Goal: Task Accomplishment & Management: Manage account settings

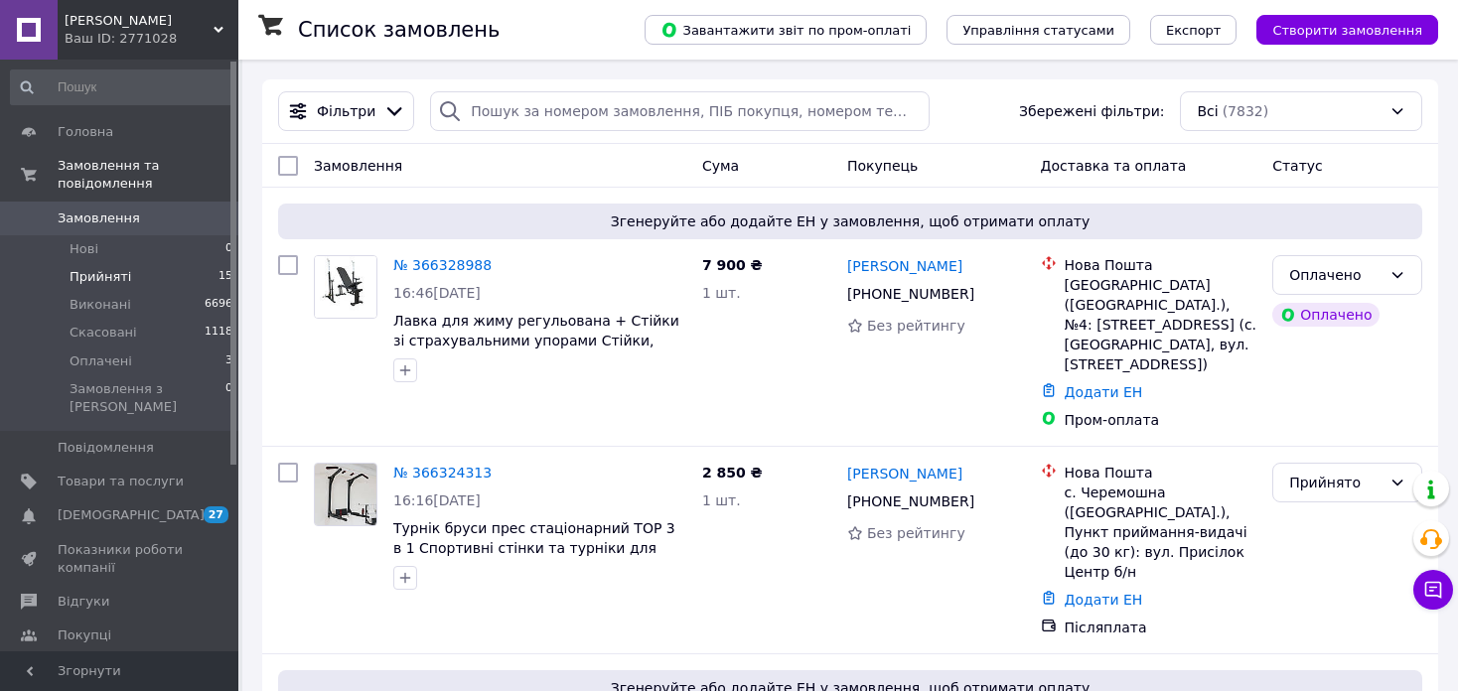
click at [82, 268] on span "Прийняті" at bounding box center [101, 277] width 62 height 18
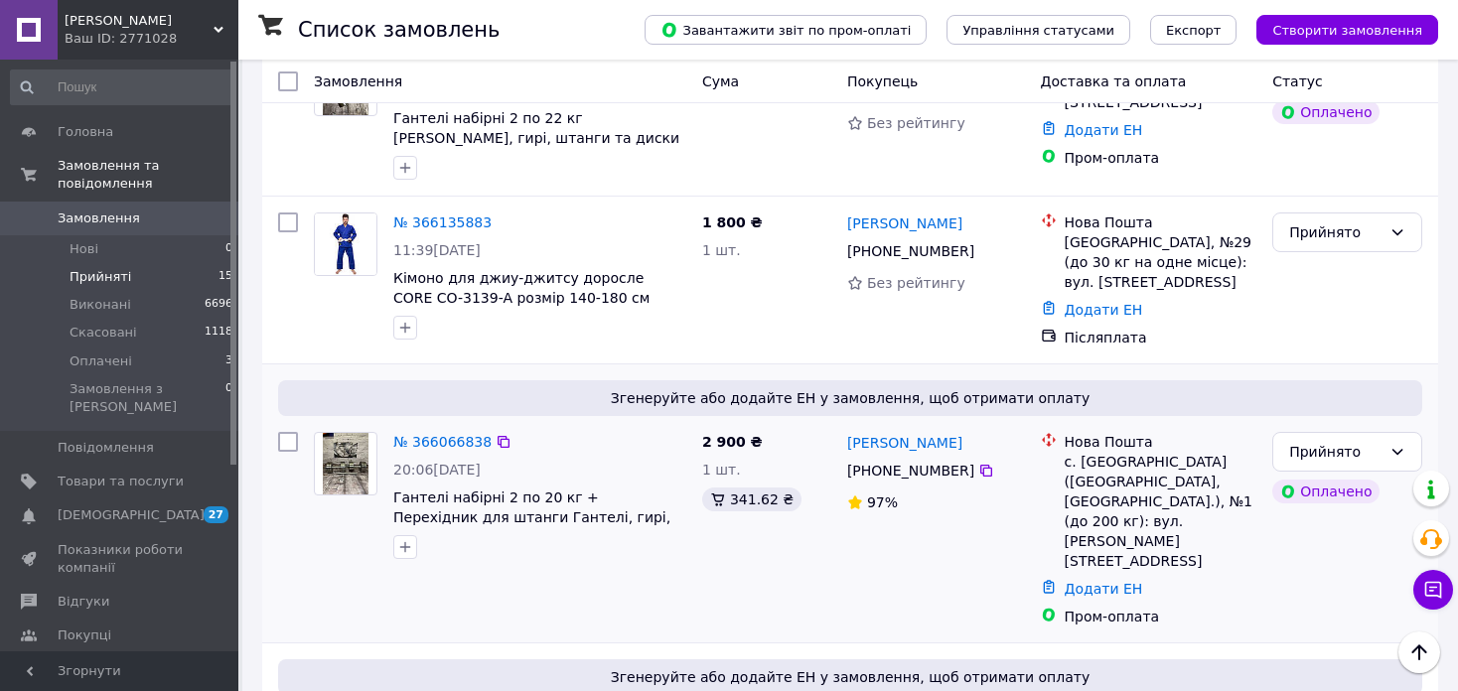
scroll to position [1584, 0]
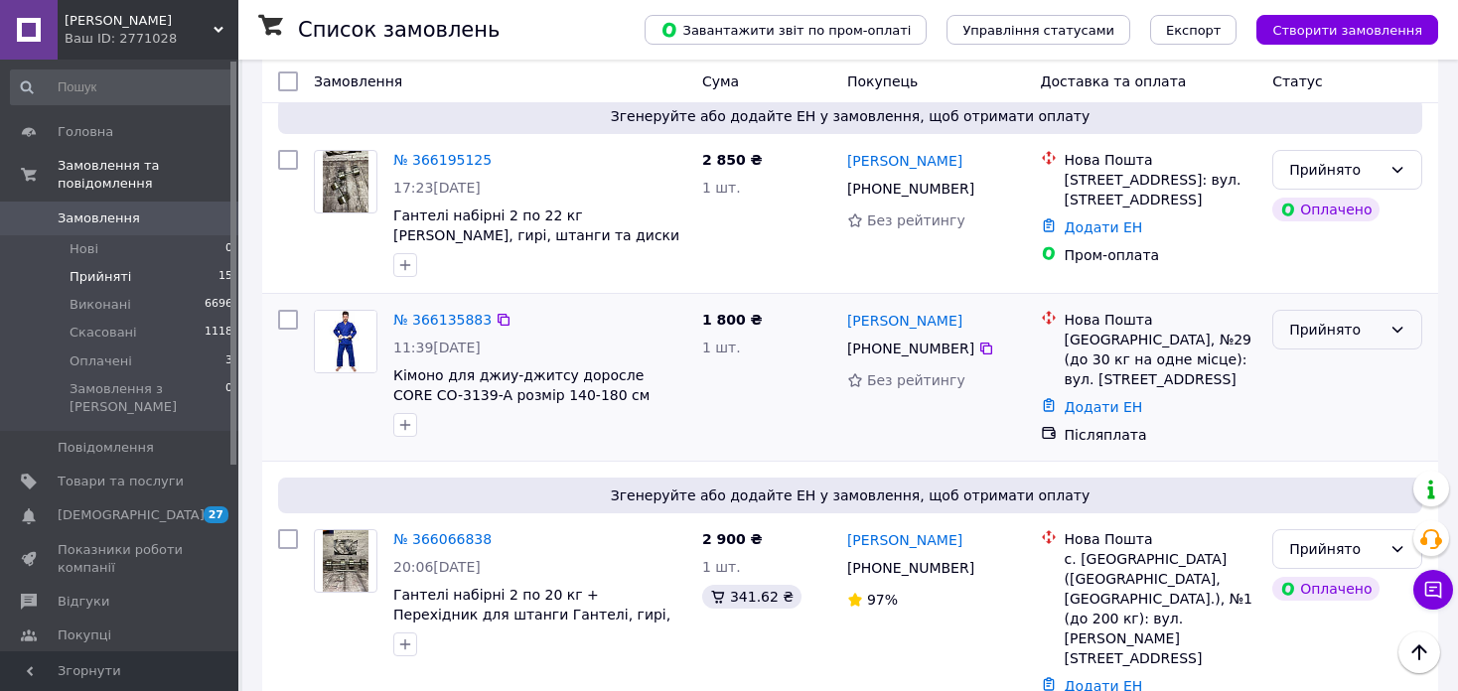
click at [1372, 319] on div "Прийнято" at bounding box center [1335, 330] width 92 height 22
click at [1344, 392] on li "Скасовано" at bounding box center [1347, 389] width 148 height 36
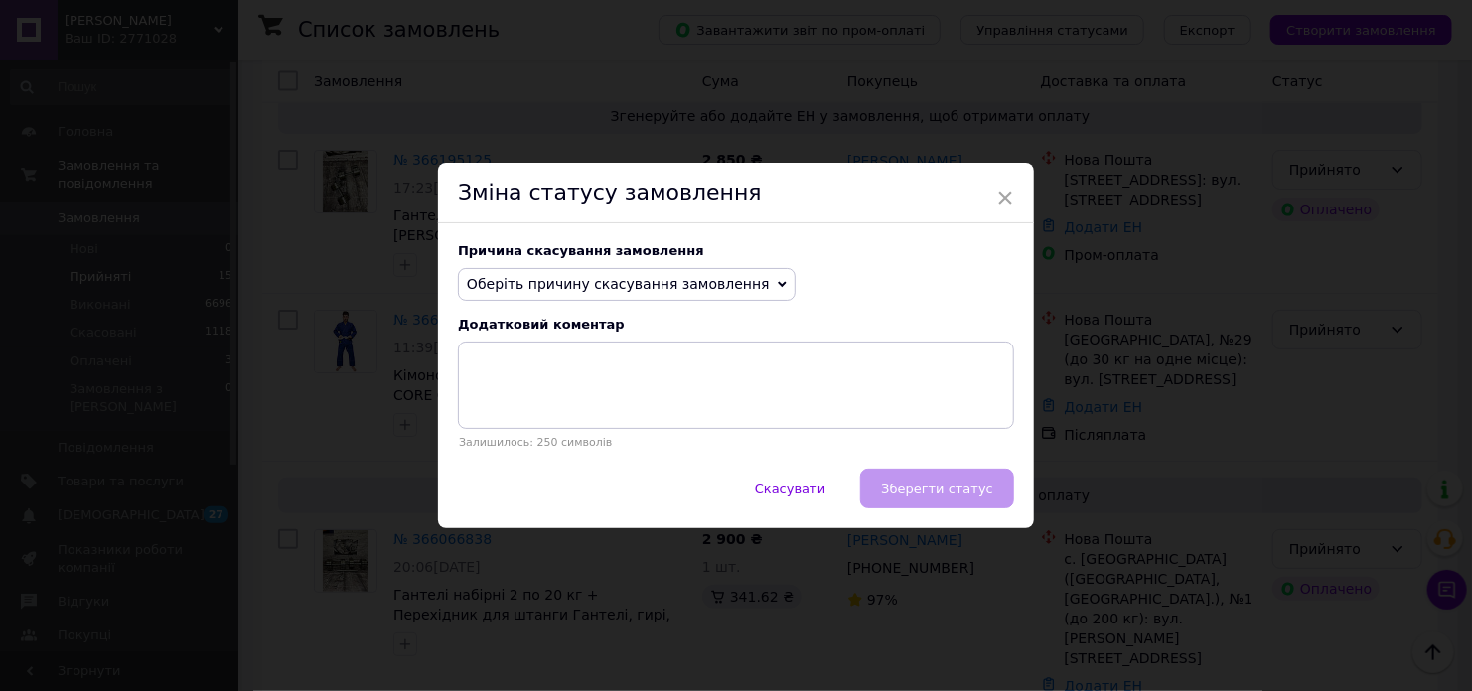
click at [503, 276] on span "Оберіть причину скасування замовлення" at bounding box center [618, 284] width 303 height 16
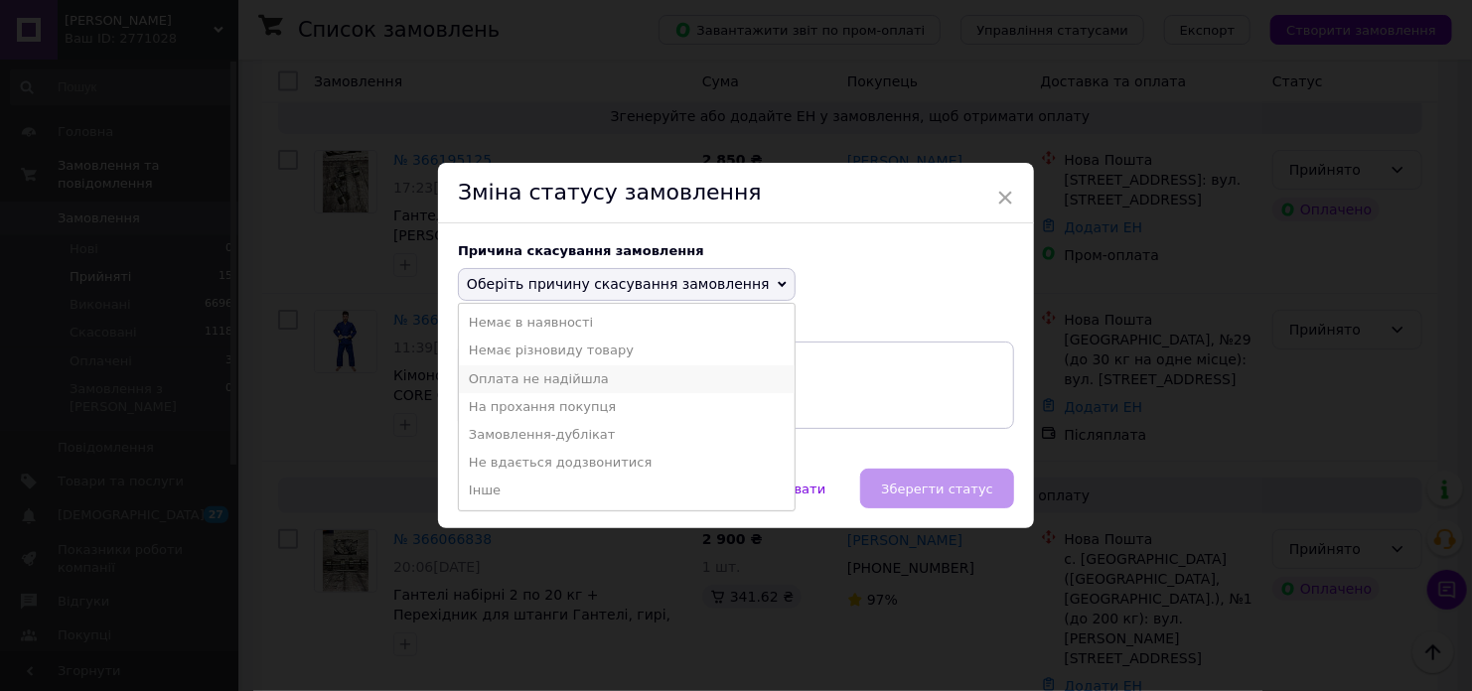
click at [599, 384] on li "Оплата не надійшла" at bounding box center [627, 379] width 336 height 28
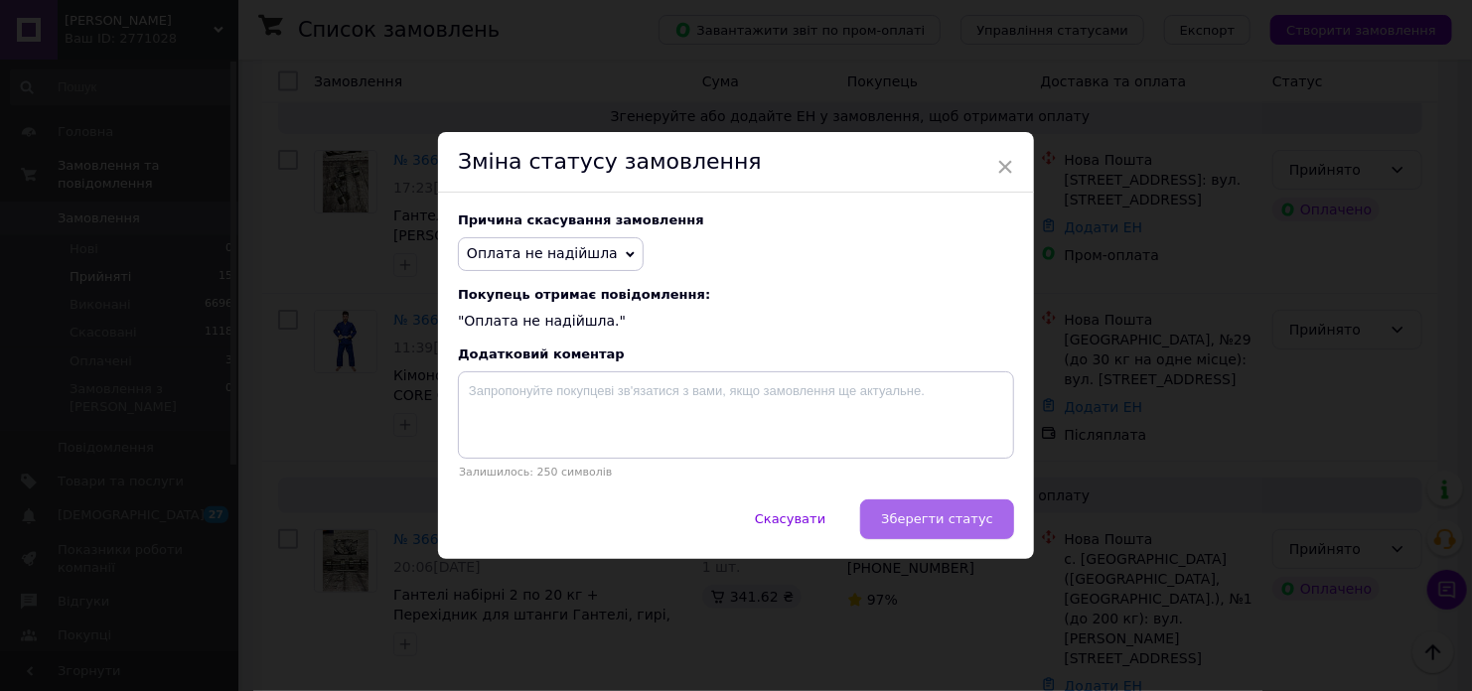
click at [980, 532] on button "Зберегти статус" at bounding box center [937, 520] width 154 height 40
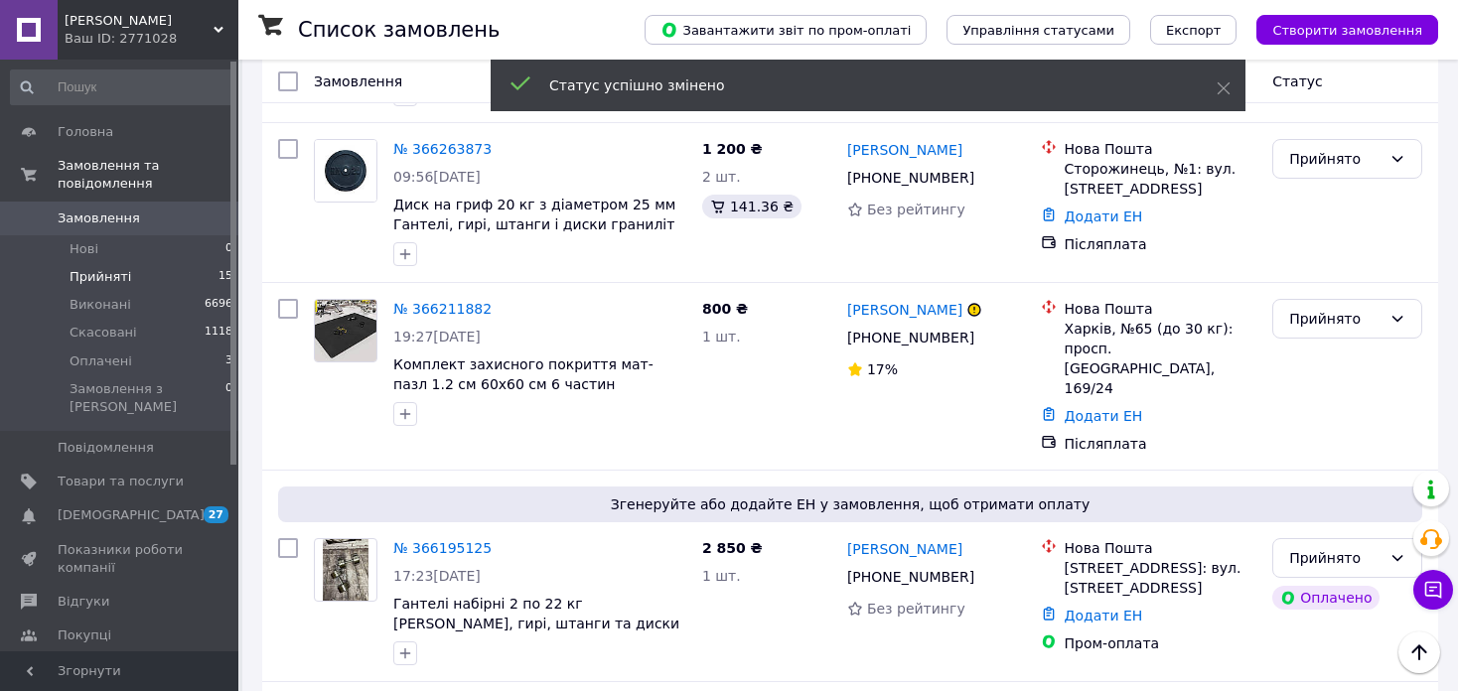
scroll to position [1187, 0]
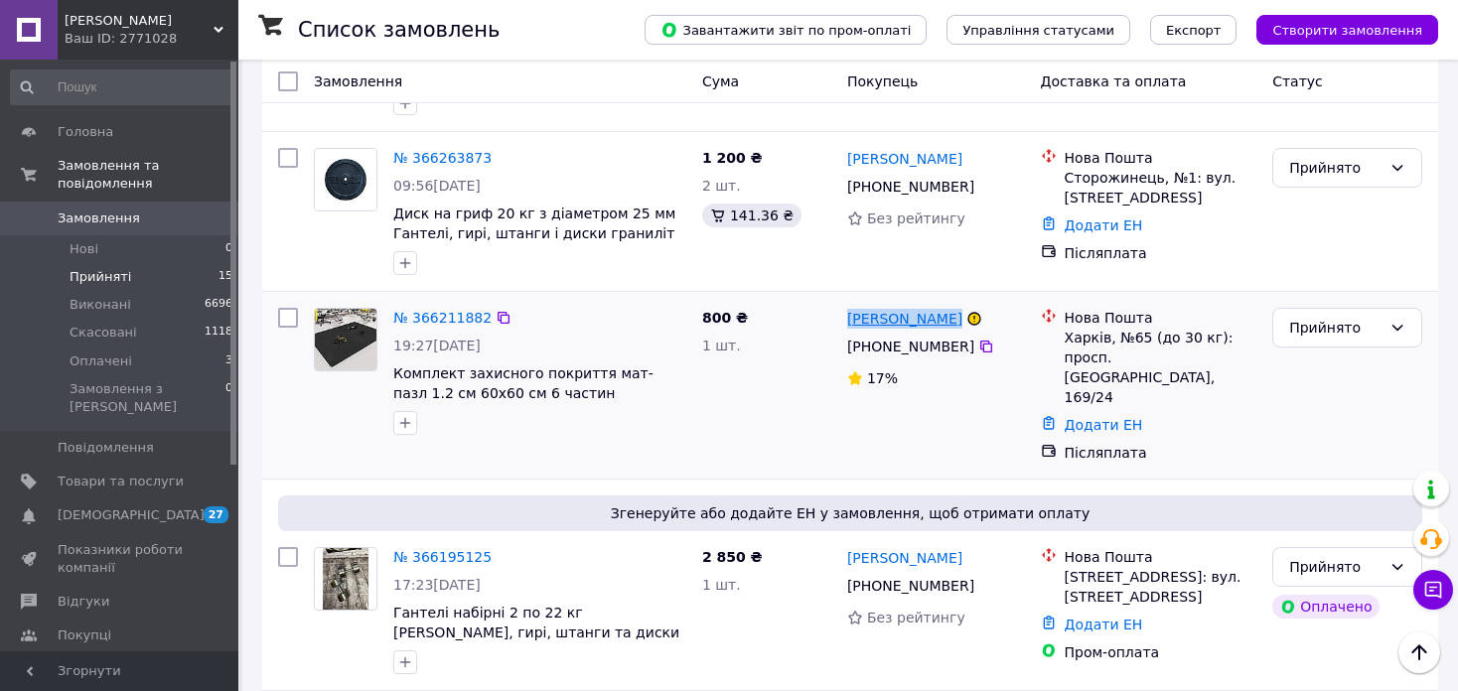
drag, startPoint x: 966, startPoint y: 332, endPoint x: 850, endPoint y: 331, distance: 116.2
click at [850, 331] on div "[PERSON_NAME]" at bounding box center [936, 318] width 182 height 25
copy div "[PERSON_NAME]"
click at [978, 355] on icon at bounding box center [986, 347] width 16 height 16
drag, startPoint x: 1103, startPoint y: 345, endPoint x: 1065, endPoint y: 351, distance: 39.2
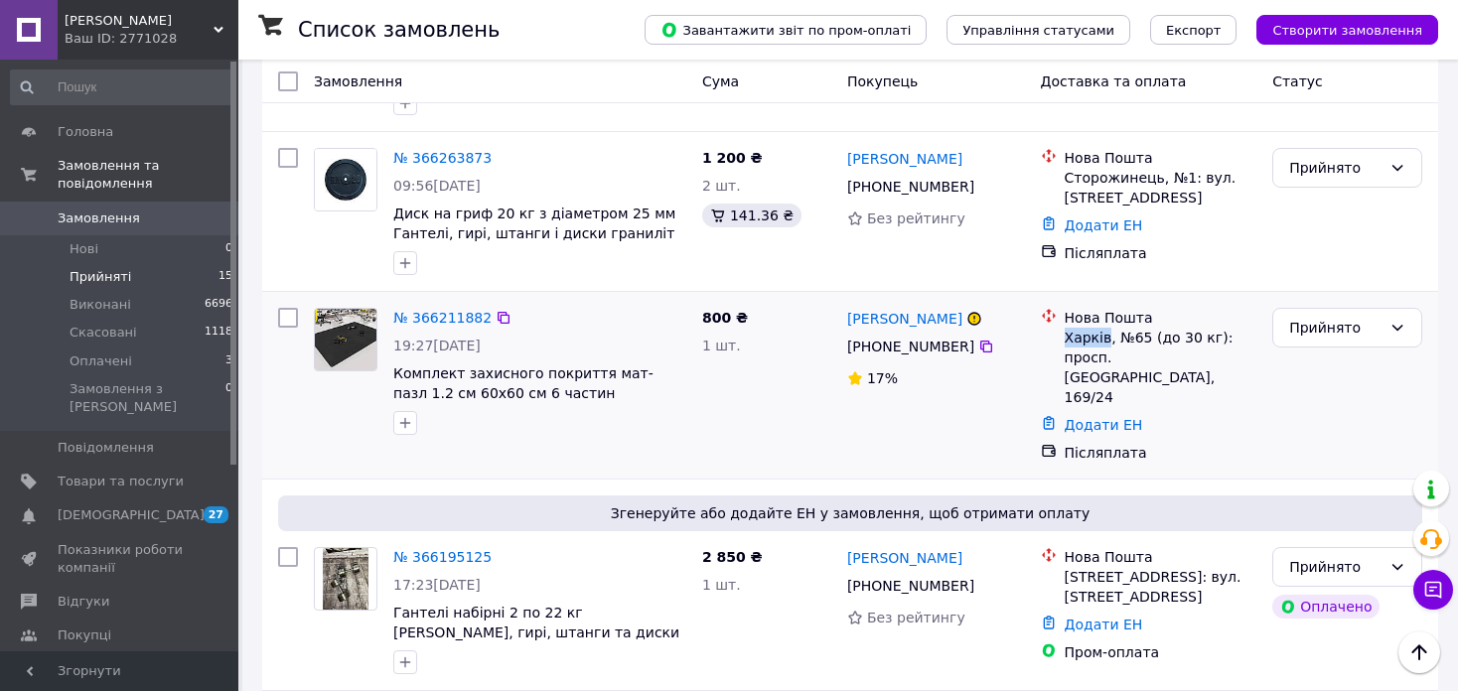
click at [1065, 351] on div "Харків, №65 (до 30 кг): просп. [GEOGRAPHIC_DATA], 169/24" at bounding box center [1161, 367] width 193 height 79
copy div "Харків"
click at [1312, 348] on div "Прийнято" at bounding box center [1347, 328] width 150 height 40
click at [1307, 374] on li "Виконано" at bounding box center [1347, 378] width 148 height 36
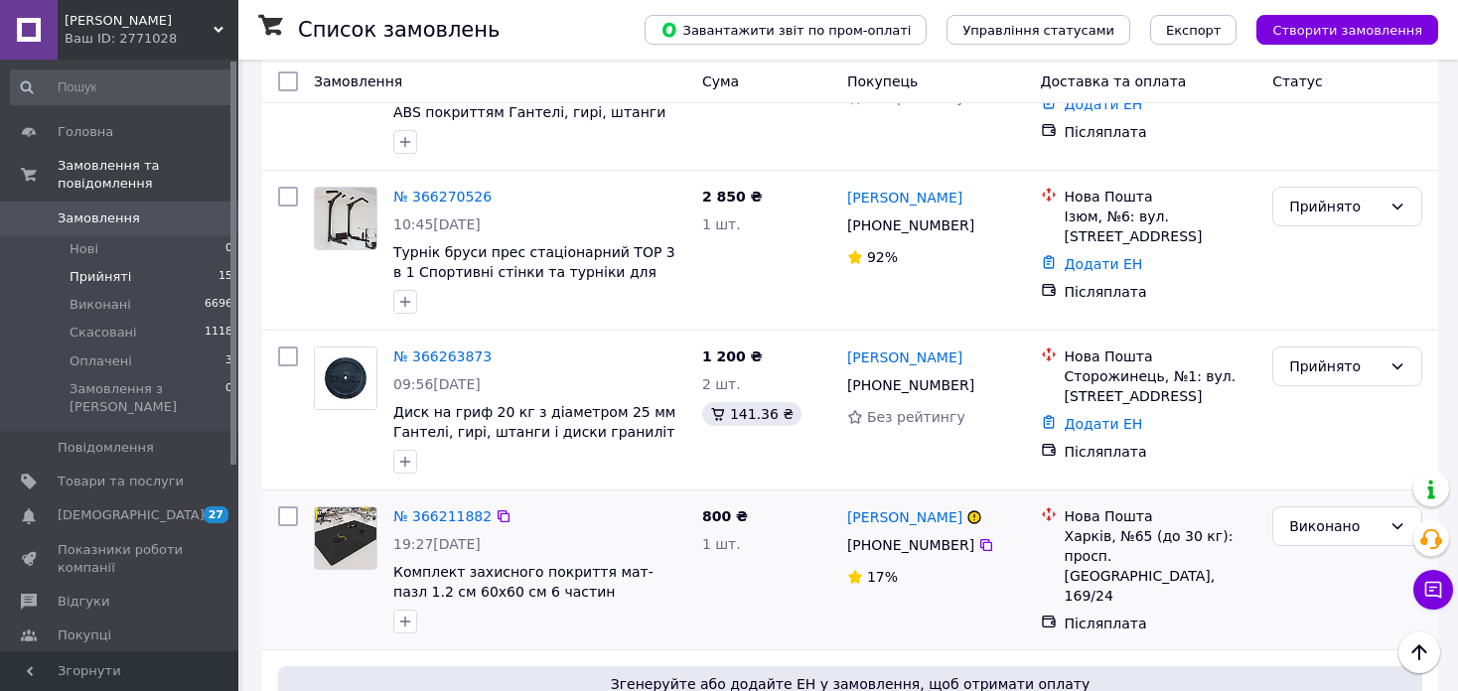
scroll to position [889, 0]
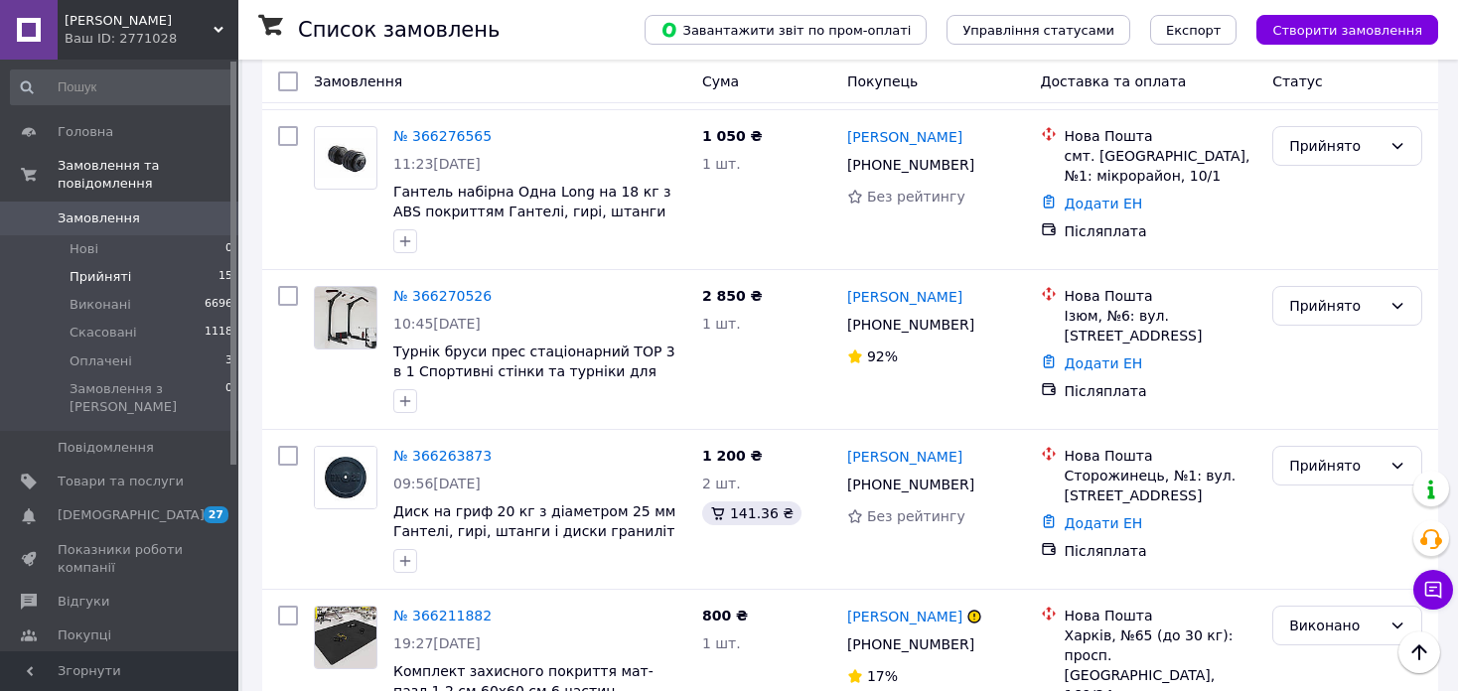
click at [201, 37] on div "Ваш ID: 2771028" at bounding box center [152, 39] width 174 height 18
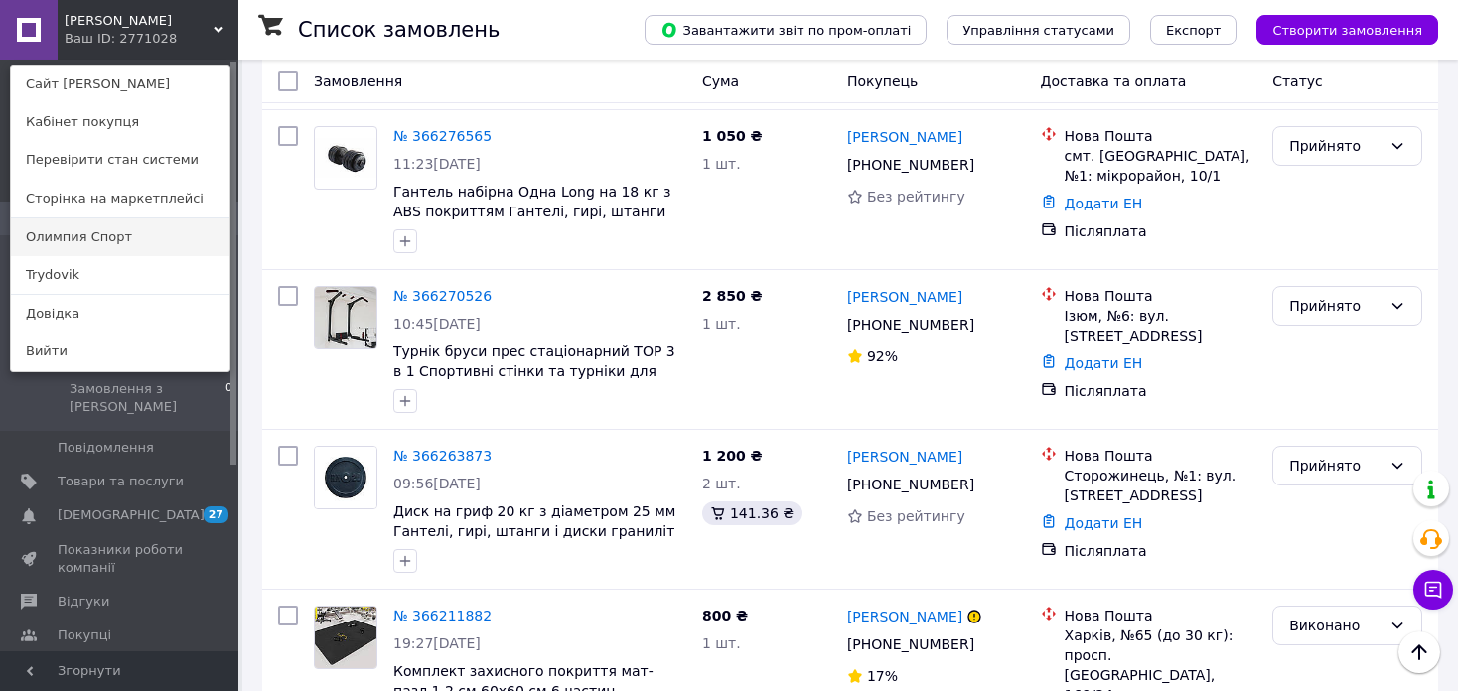
click at [124, 233] on link "Олимпия Спорт" at bounding box center [120, 237] width 218 height 38
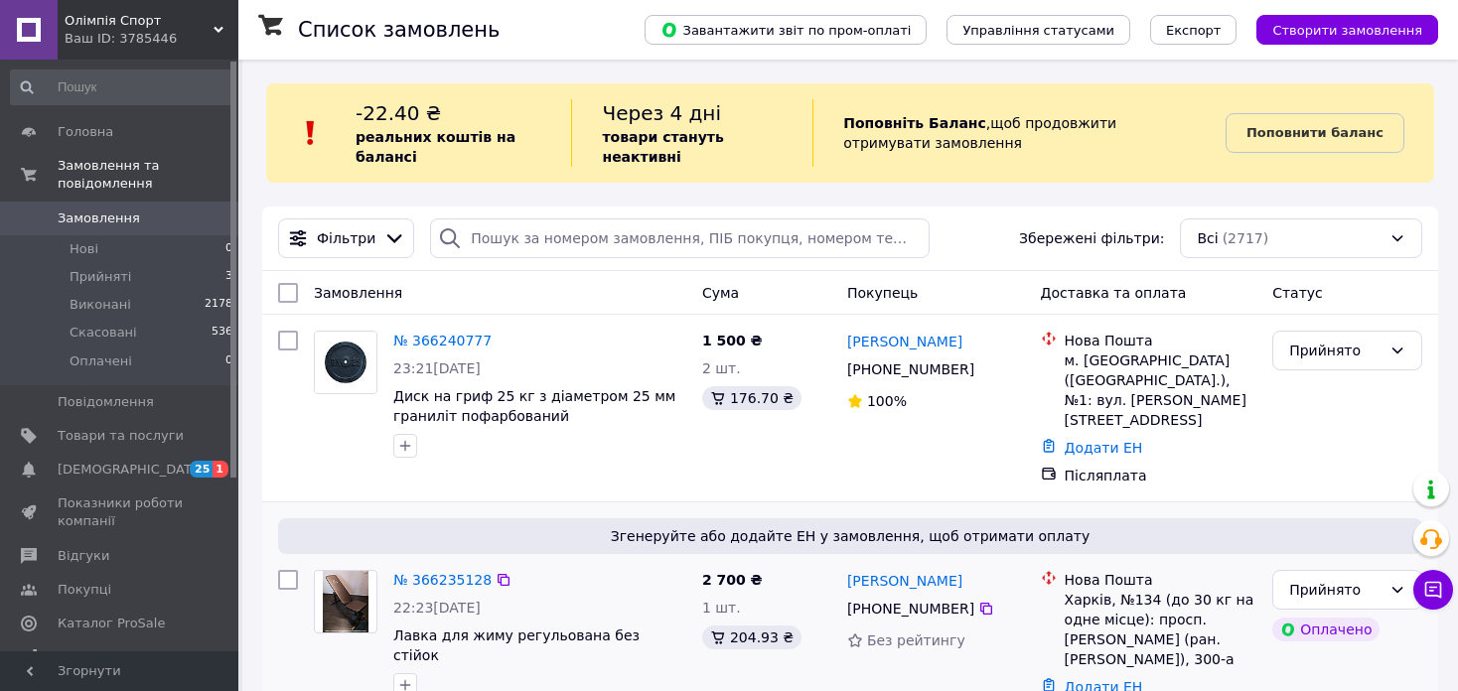
scroll to position [199, 0]
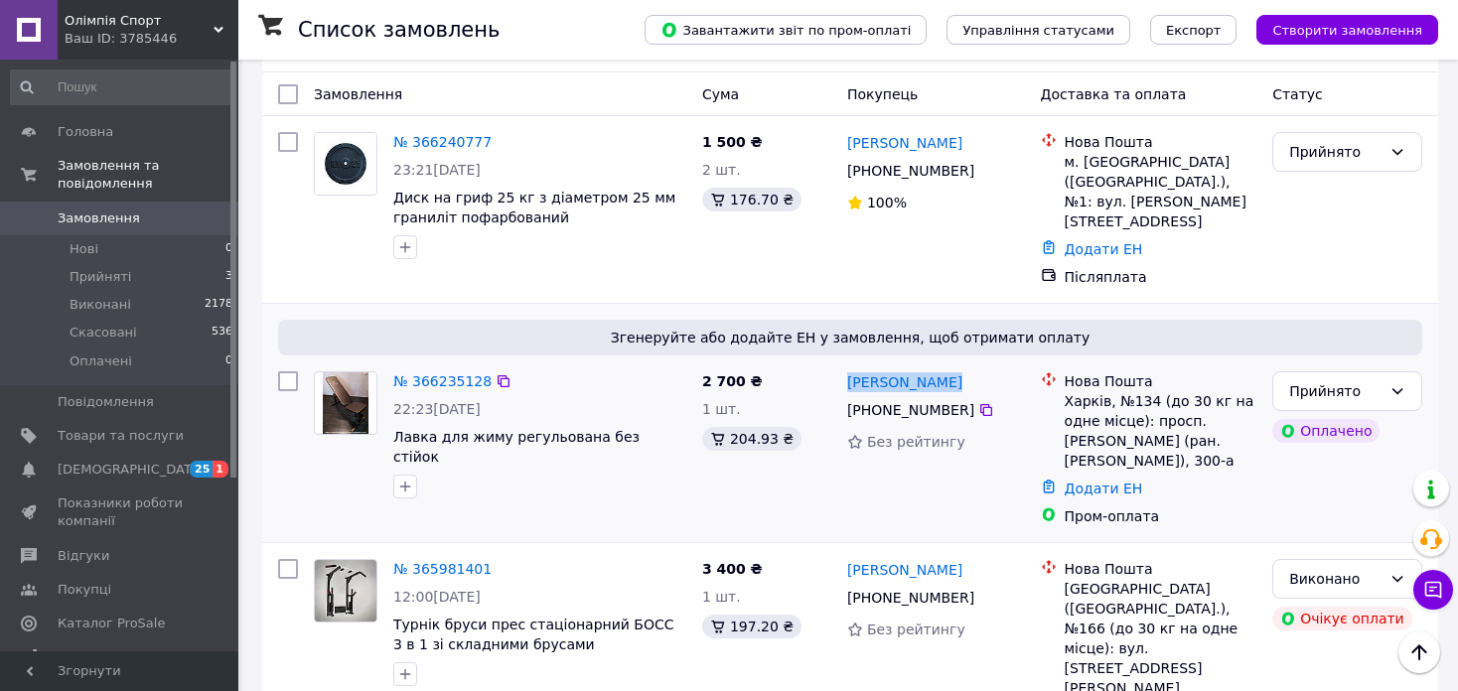
drag, startPoint x: 966, startPoint y: 366, endPoint x: 861, endPoint y: 396, distance: 109.4
click at [843, 365] on div "Павел Кравцов +380 95 584 73 64 Без рейтингу" at bounding box center [936, 448] width 194 height 171
copy link "Павел Кравцов"
click at [978, 402] on icon at bounding box center [986, 410] width 16 height 16
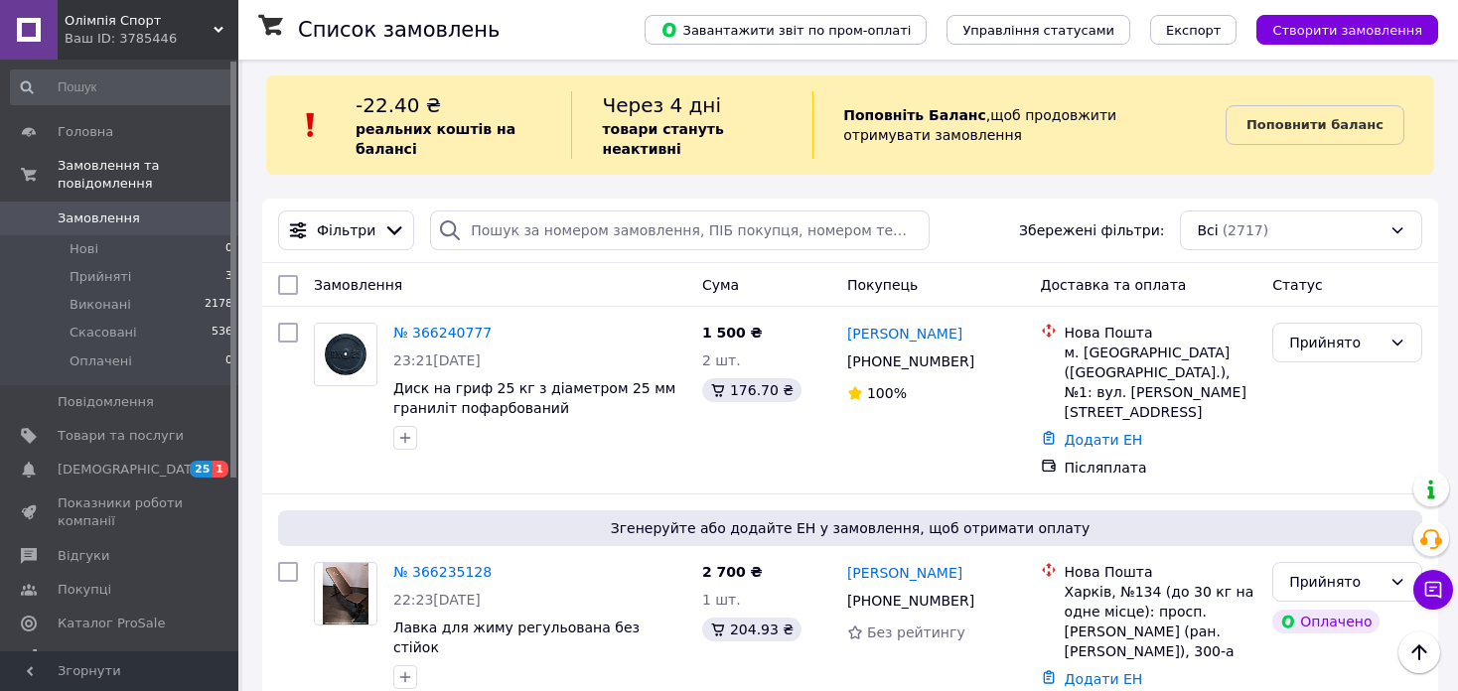
scroll to position [0, 0]
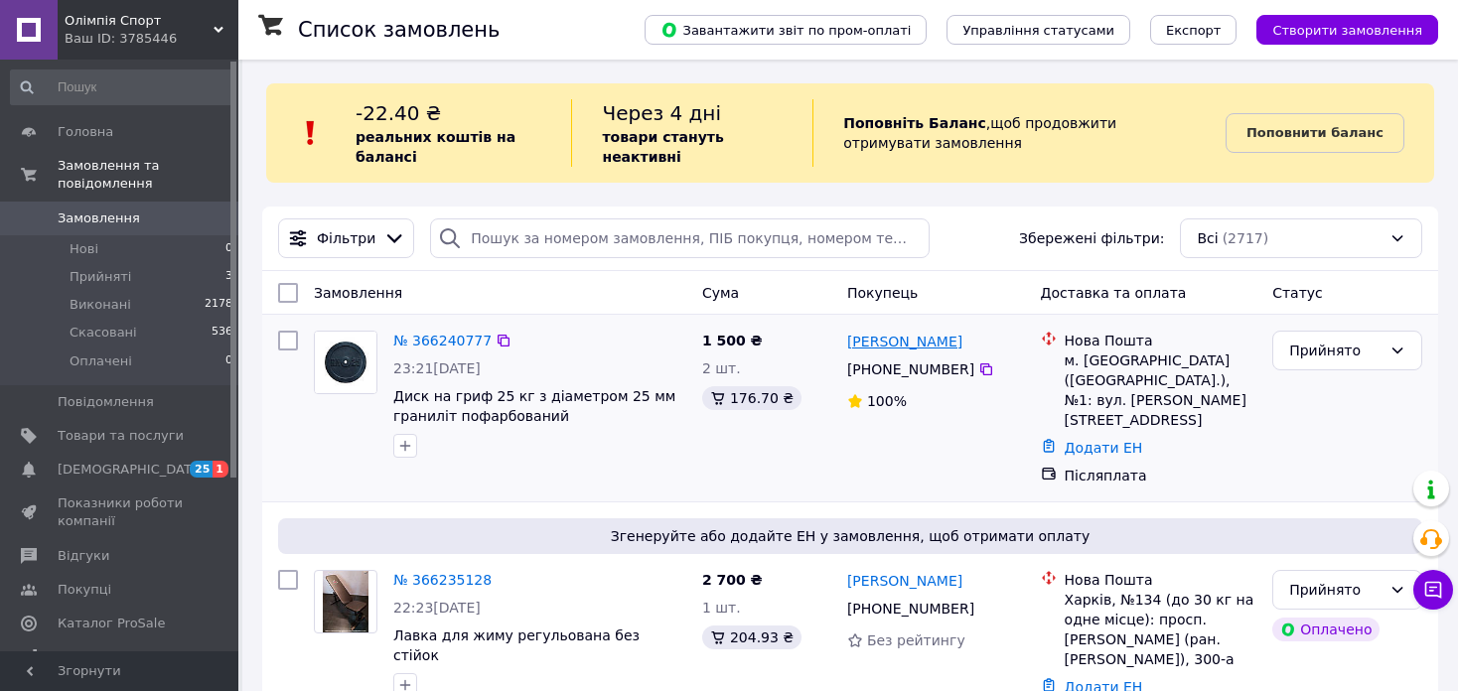
drag, startPoint x: 976, startPoint y: 345, endPoint x: 847, endPoint y: 343, distance: 129.1
click at [847, 343] on div "Володимир Панюта" at bounding box center [936, 341] width 182 height 25
copy link "Володимир Панюта"
drag, startPoint x: 969, startPoint y: 372, endPoint x: 955, endPoint y: 283, distance: 90.4
click at [978, 372] on icon at bounding box center [986, 369] width 16 height 16
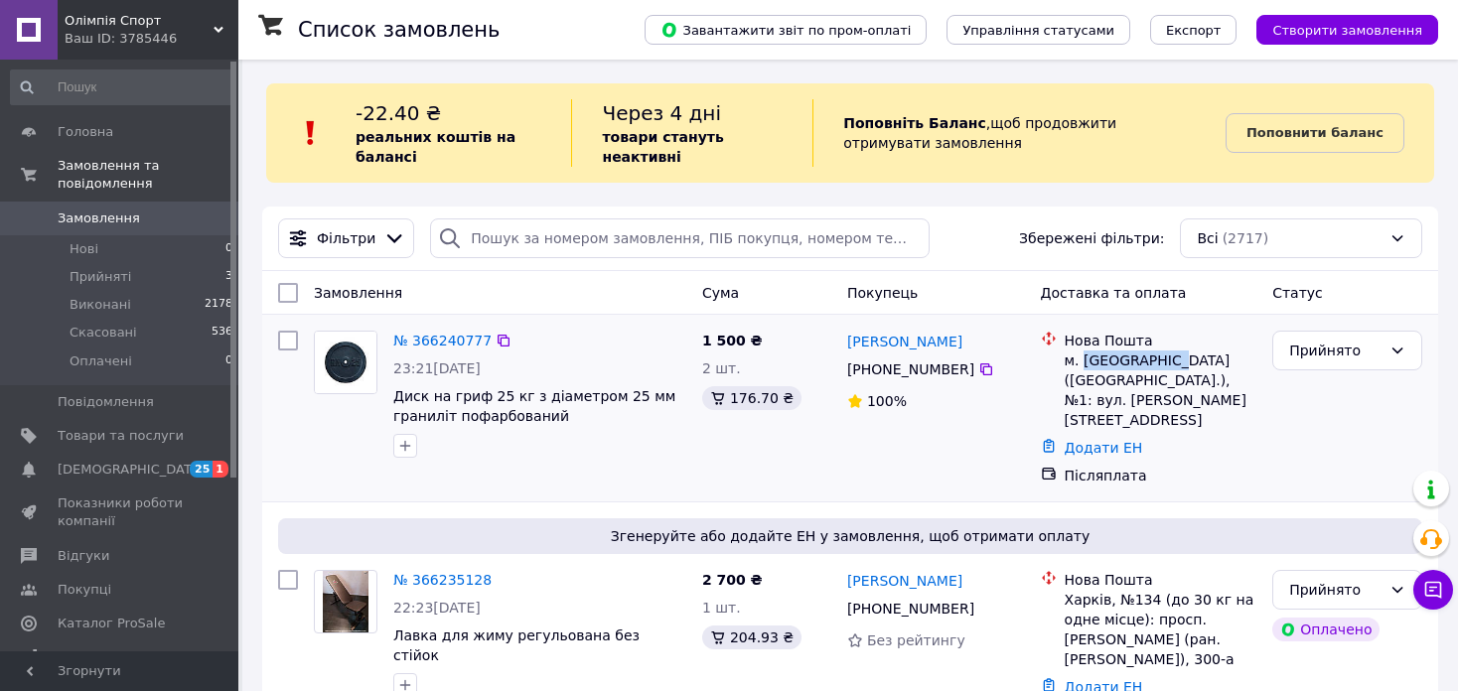
drag, startPoint x: 1175, startPoint y: 362, endPoint x: 1081, endPoint y: 360, distance: 93.4
click at [1081, 360] on div "м. Синельникове (Дніпропетровська обл.), №1: вул. Каштанова, 19" at bounding box center [1161, 390] width 193 height 79
copy div "Синельникове"
click at [1353, 344] on div "Прийнято" at bounding box center [1335, 351] width 92 height 22
click at [1342, 394] on li "Виконано" at bounding box center [1347, 394] width 148 height 36
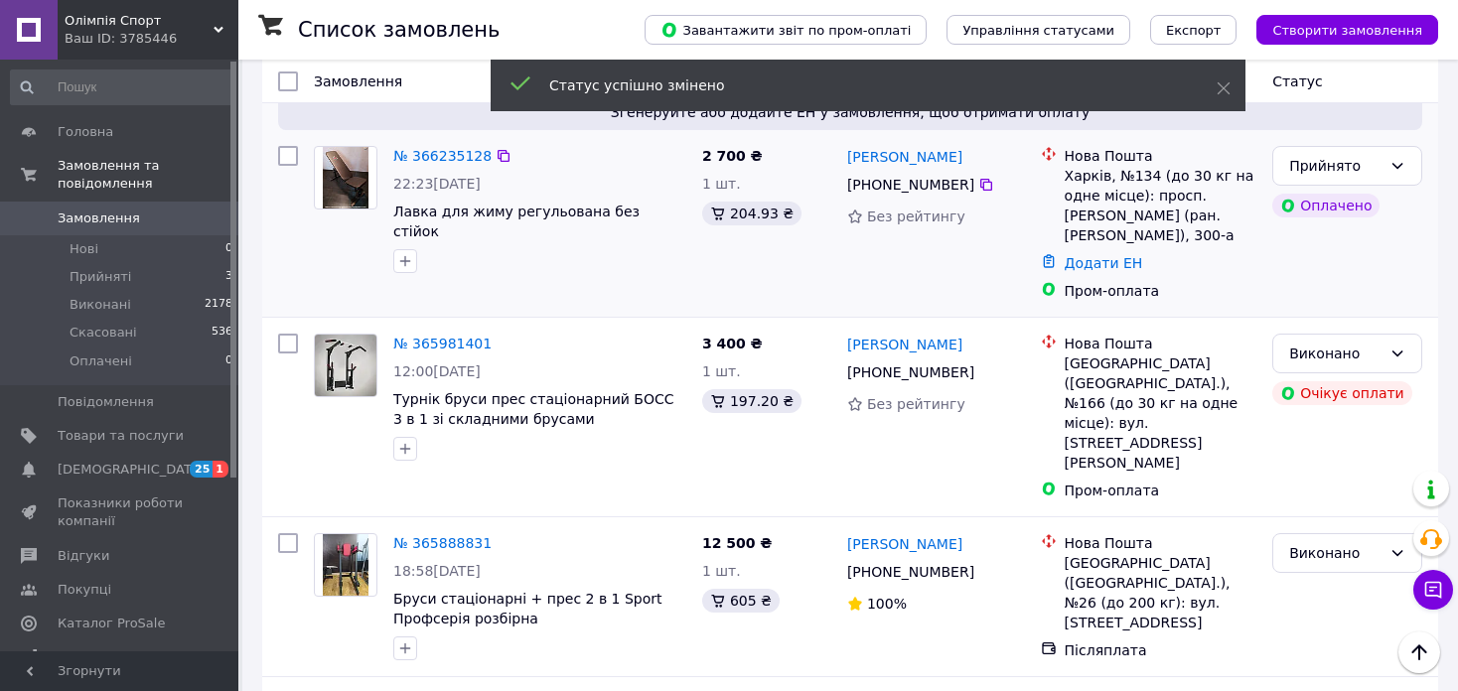
scroll to position [397, 0]
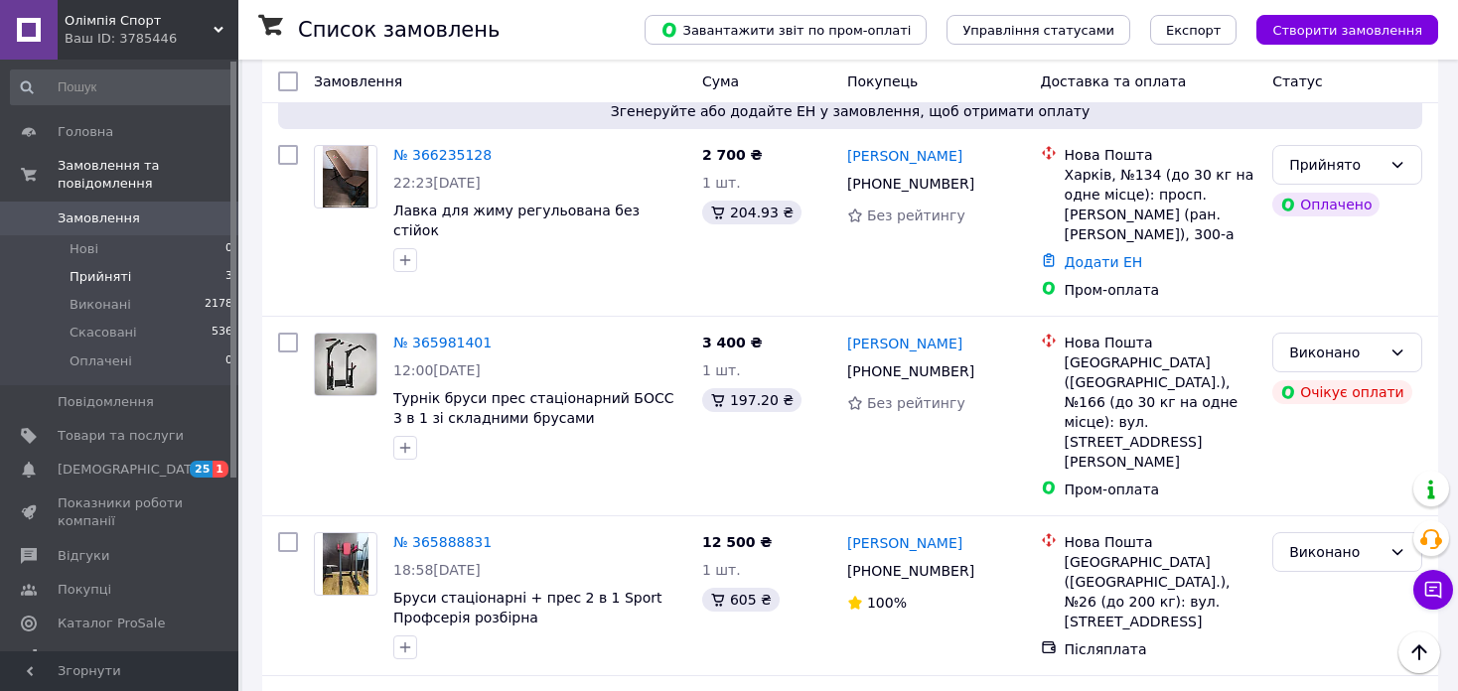
click at [133, 263] on li "Прийняті 3" at bounding box center [122, 277] width 244 height 28
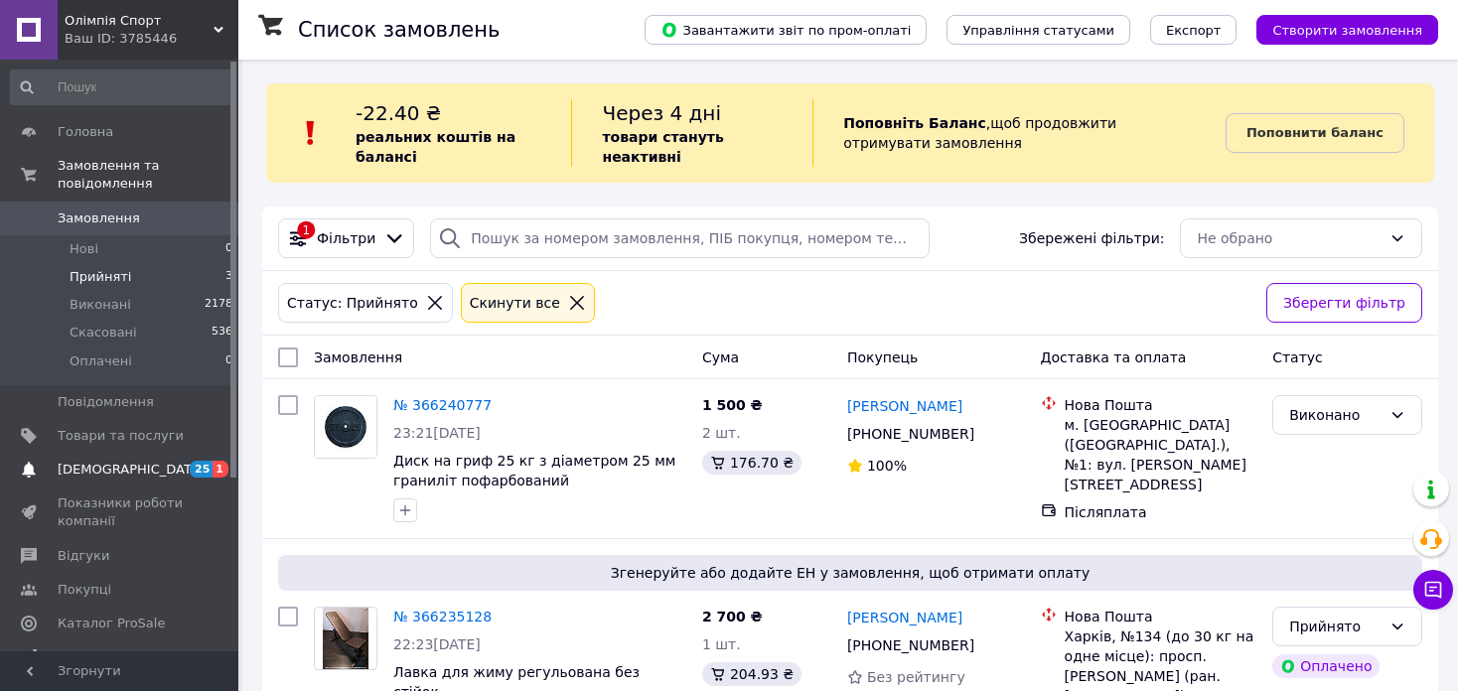
click at [130, 461] on span "[DEMOGRAPHIC_DATA]" at bounding box center [121, 470] width 126 height 18
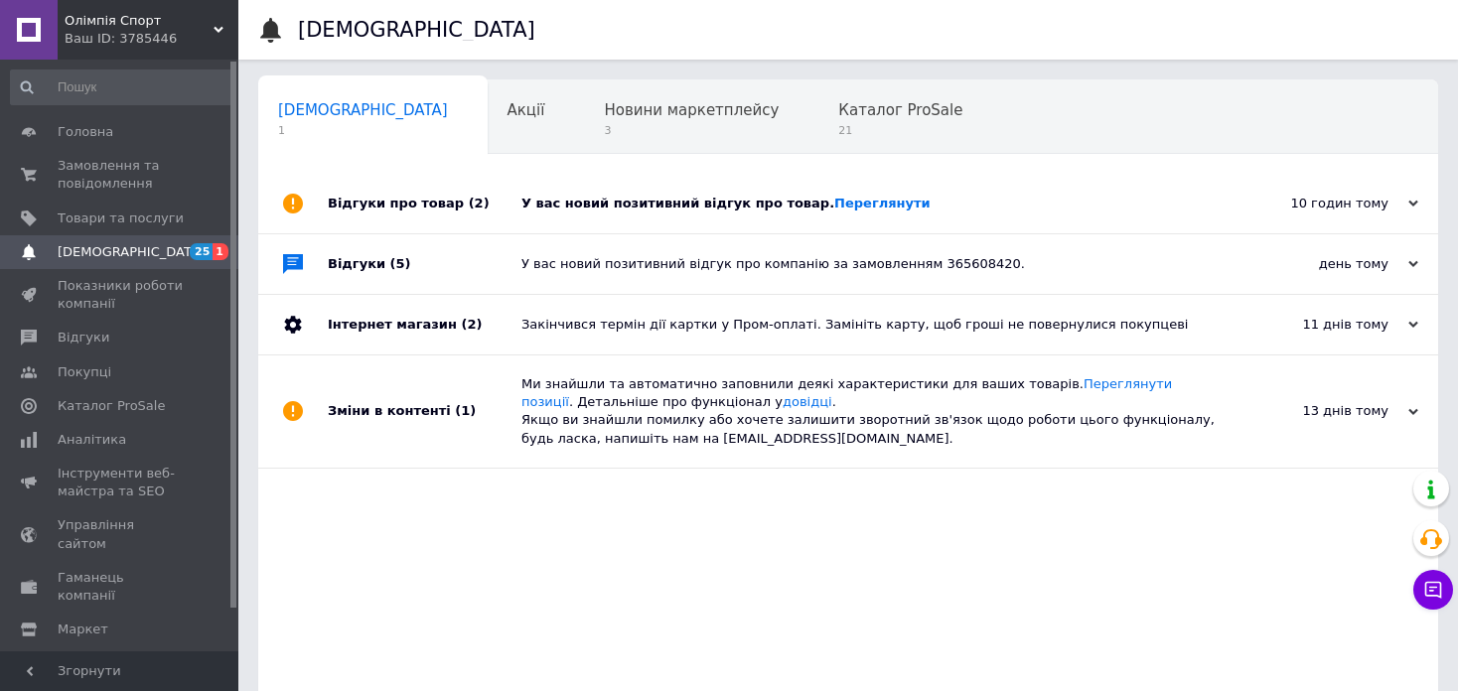
click at [170, 34] on div "Ваш ID: 3785446" at bounding box center [152, 39] width 174 height 18
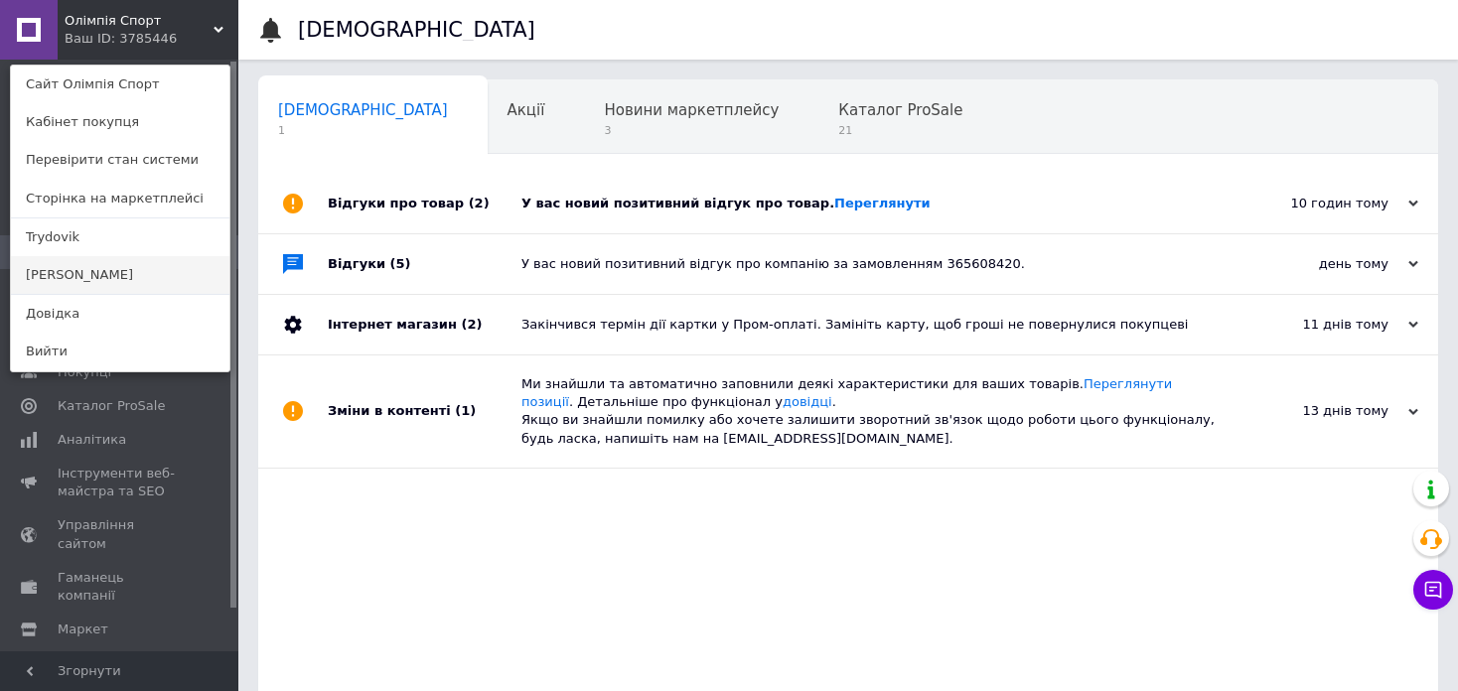
click at [117, 270] on link "Качай Железо" at bounding box center [120, 275] width 218 height 38
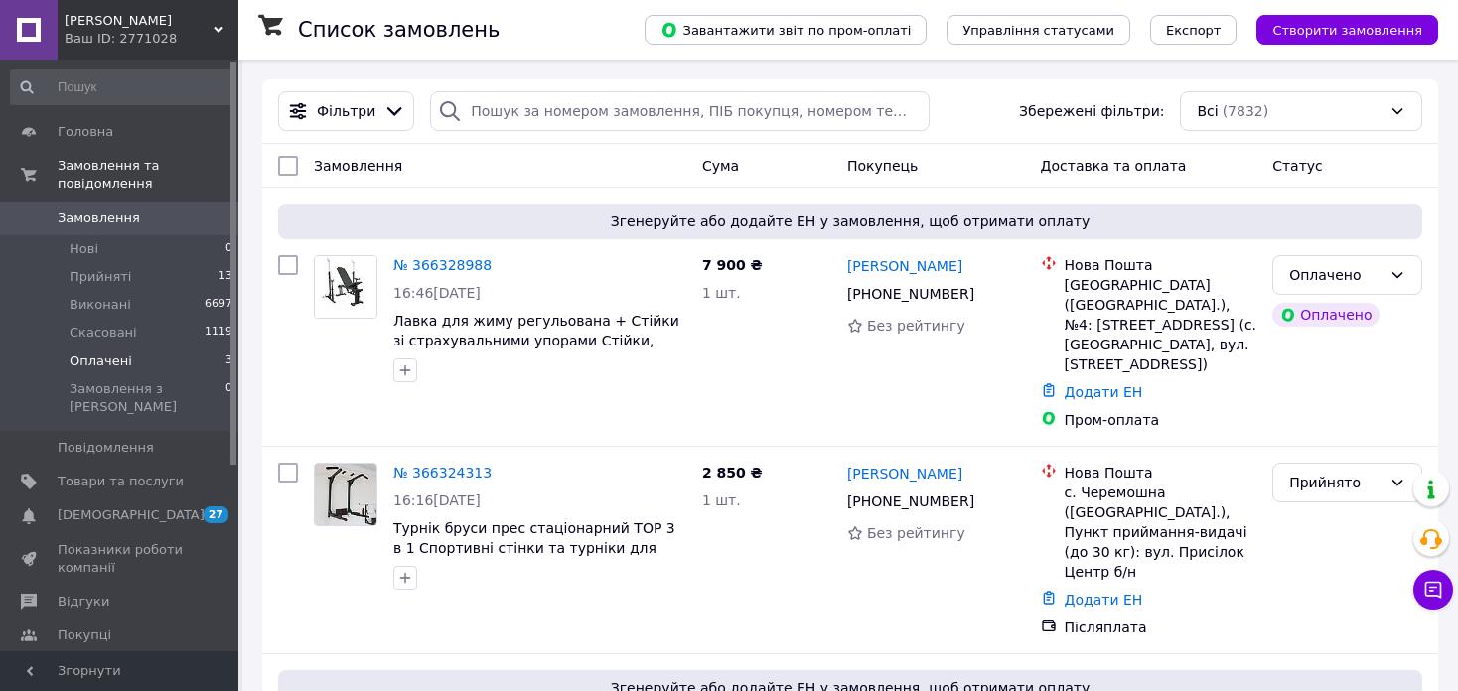
click at [138, 355] on li "Оплачені 3" at bounding box center [122, 362] width 244 height 28
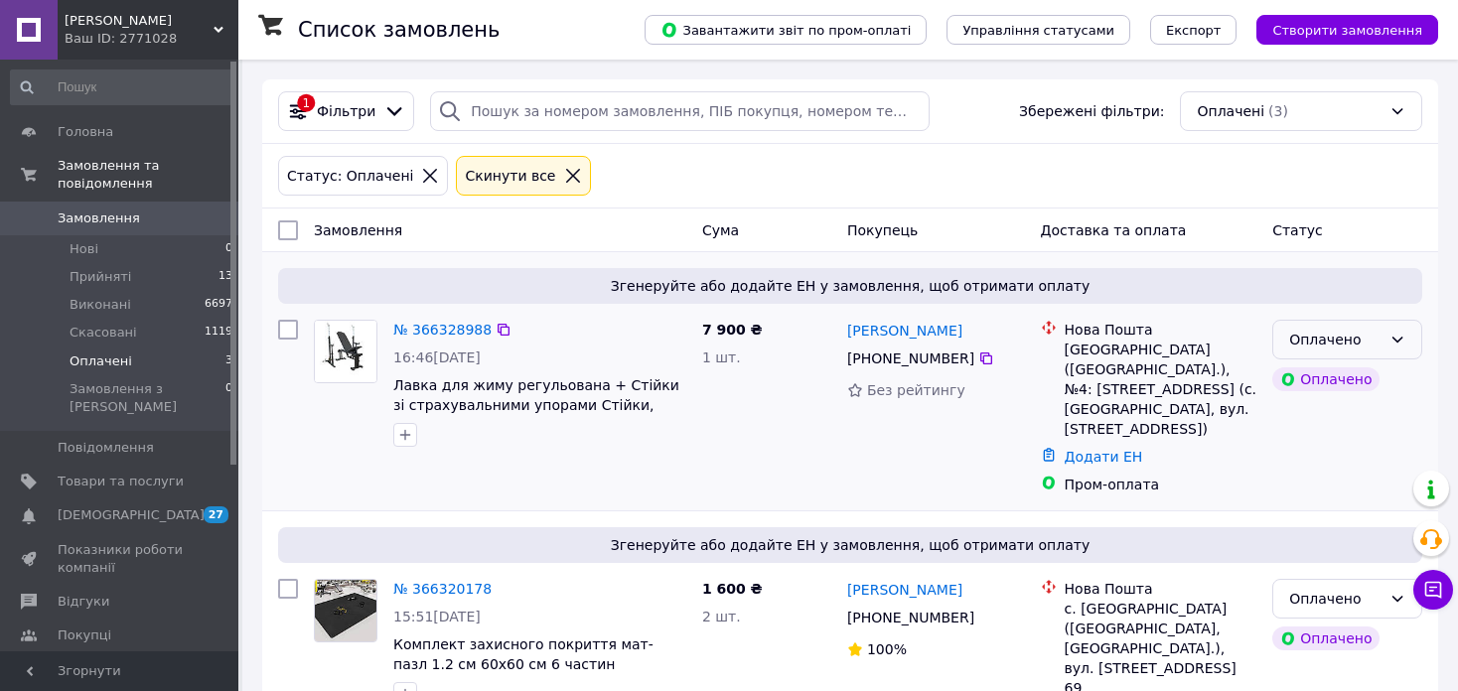
click at [1379, 344] on div "Оплачено" at bounding box center [1335, 340] width 92 height 22
click at [1361, 370] on li "Прийнято" at bounding box center [1347, 382] width 148 height 36
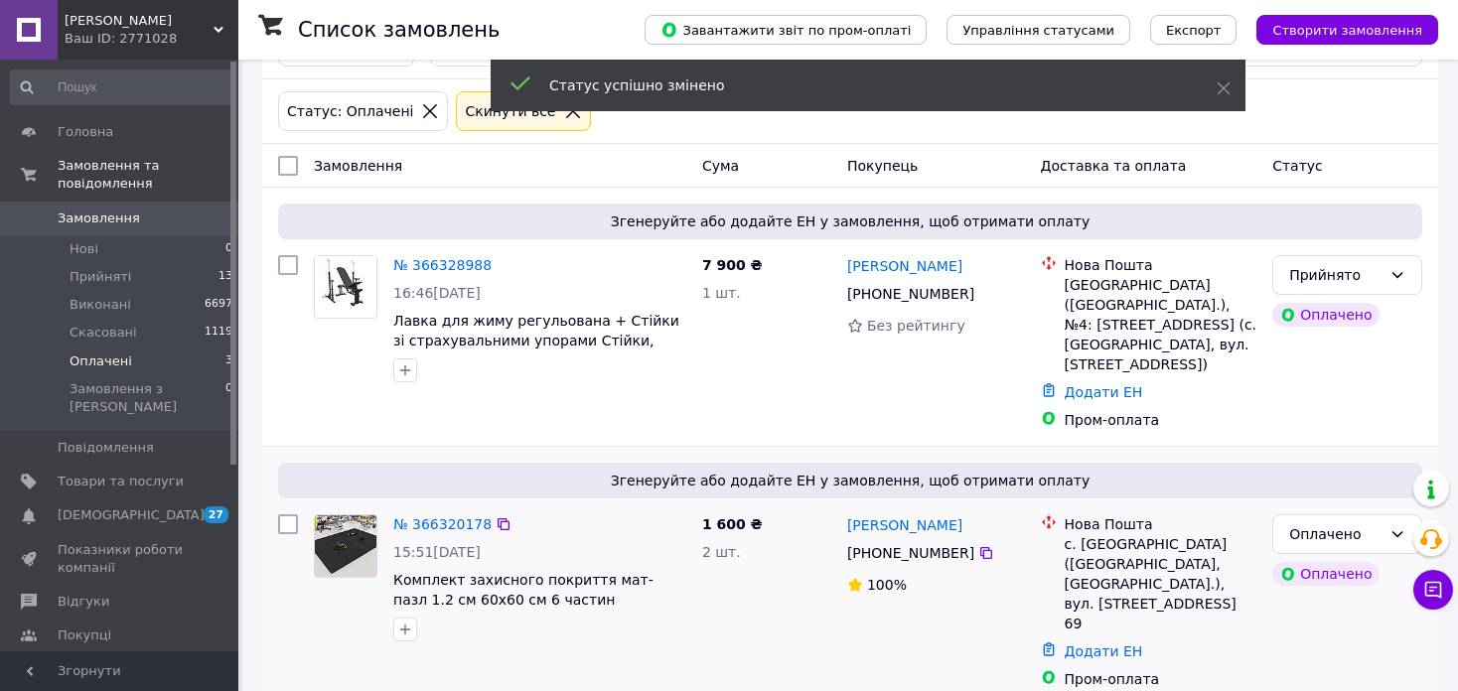
scroll to position [99, 0]
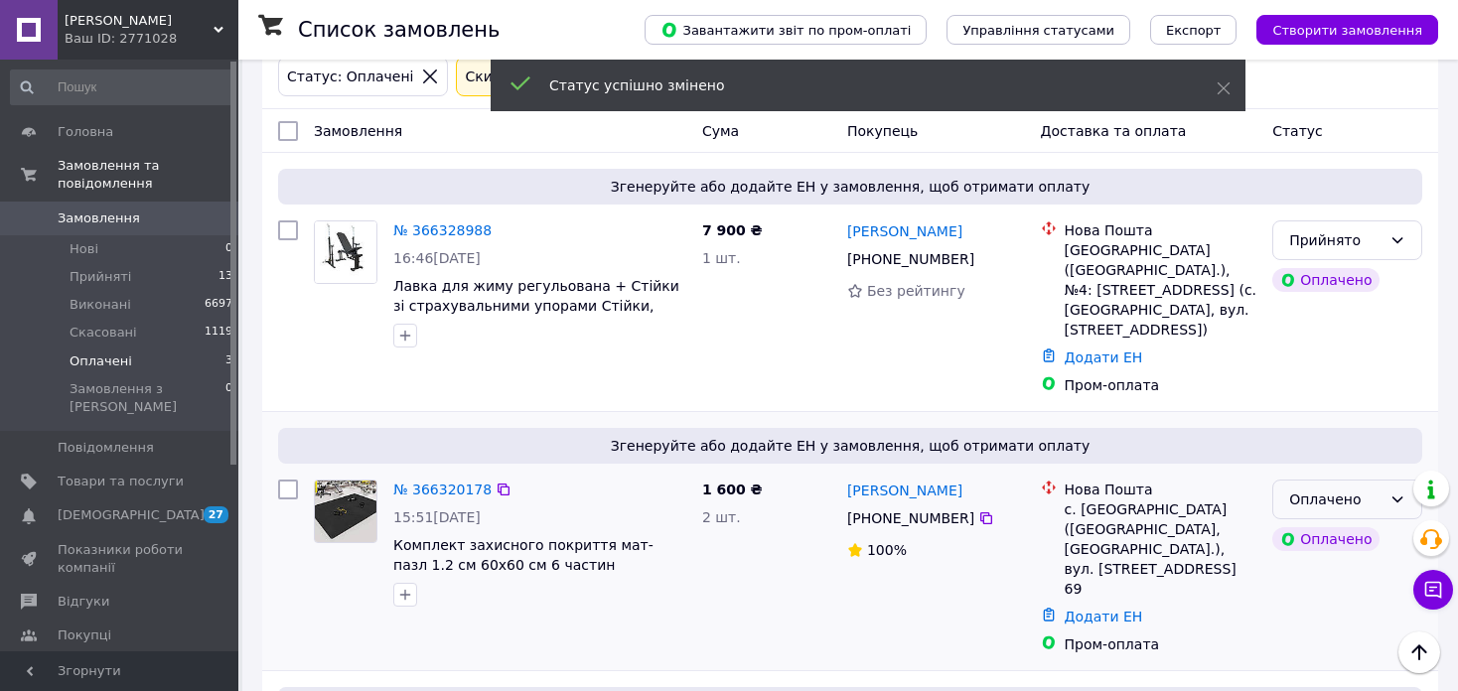
click at [1385, 480] on div "Оплачено" at bounding box center [1347, 500] width 150 height 40
click at [1337, 525] on li "Прийнято" at bounding box center [1347, 522] width 148 height 36
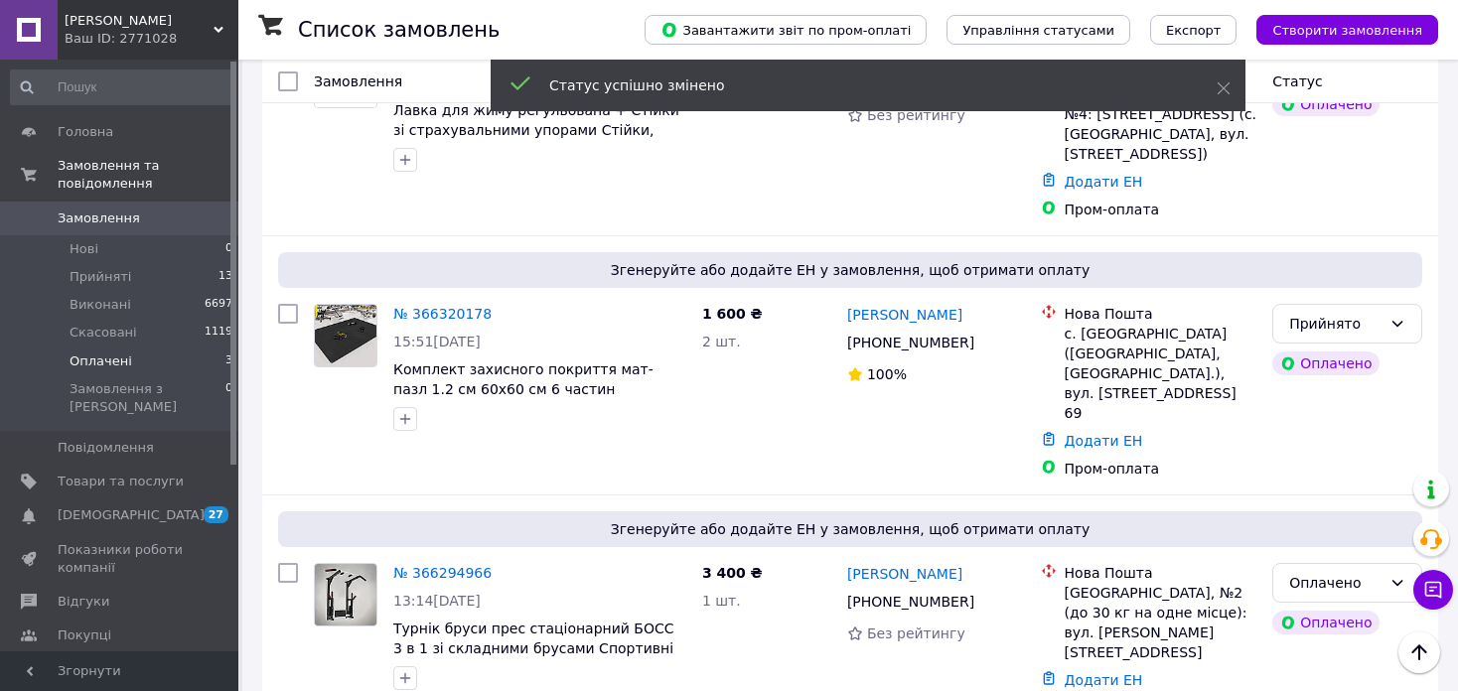
scroll to position [298, 0]
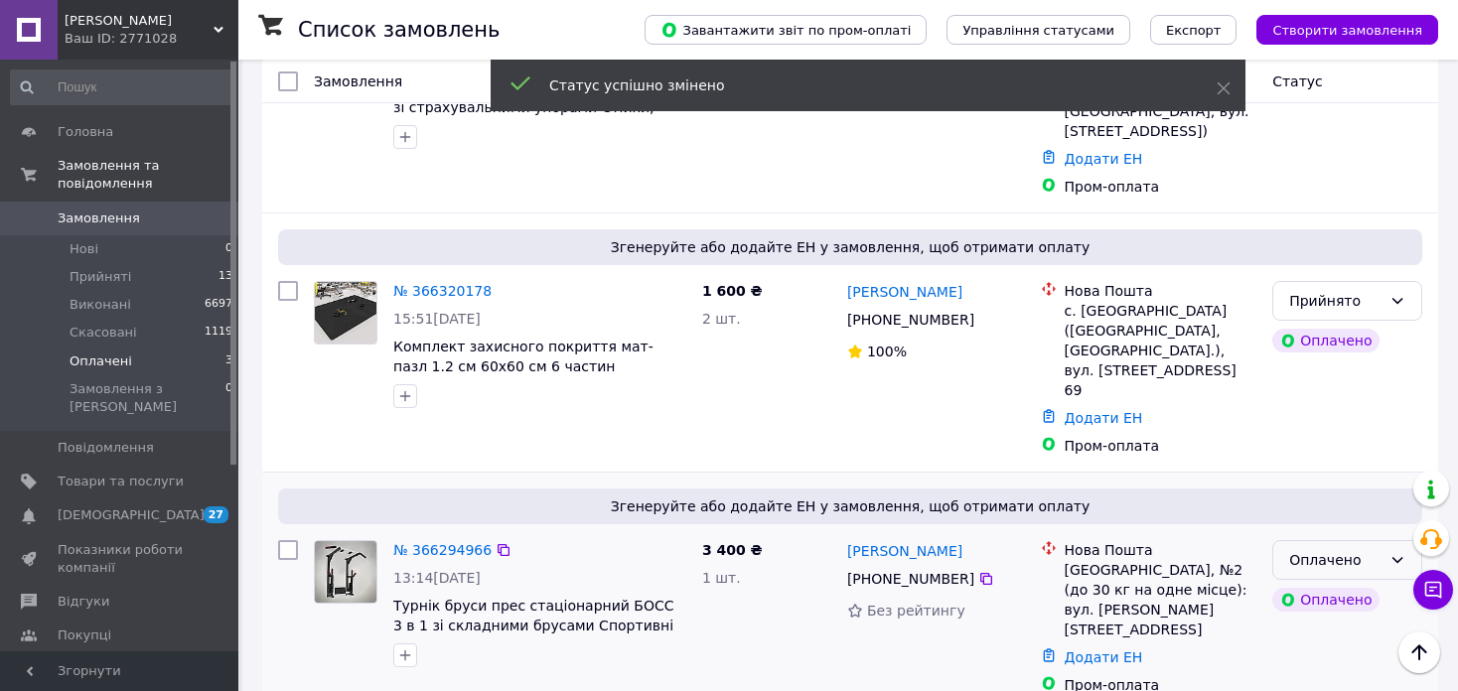
click at [1316, 549] on div "Оплачено" at bounding box center [1335, 560] width 92 height 22
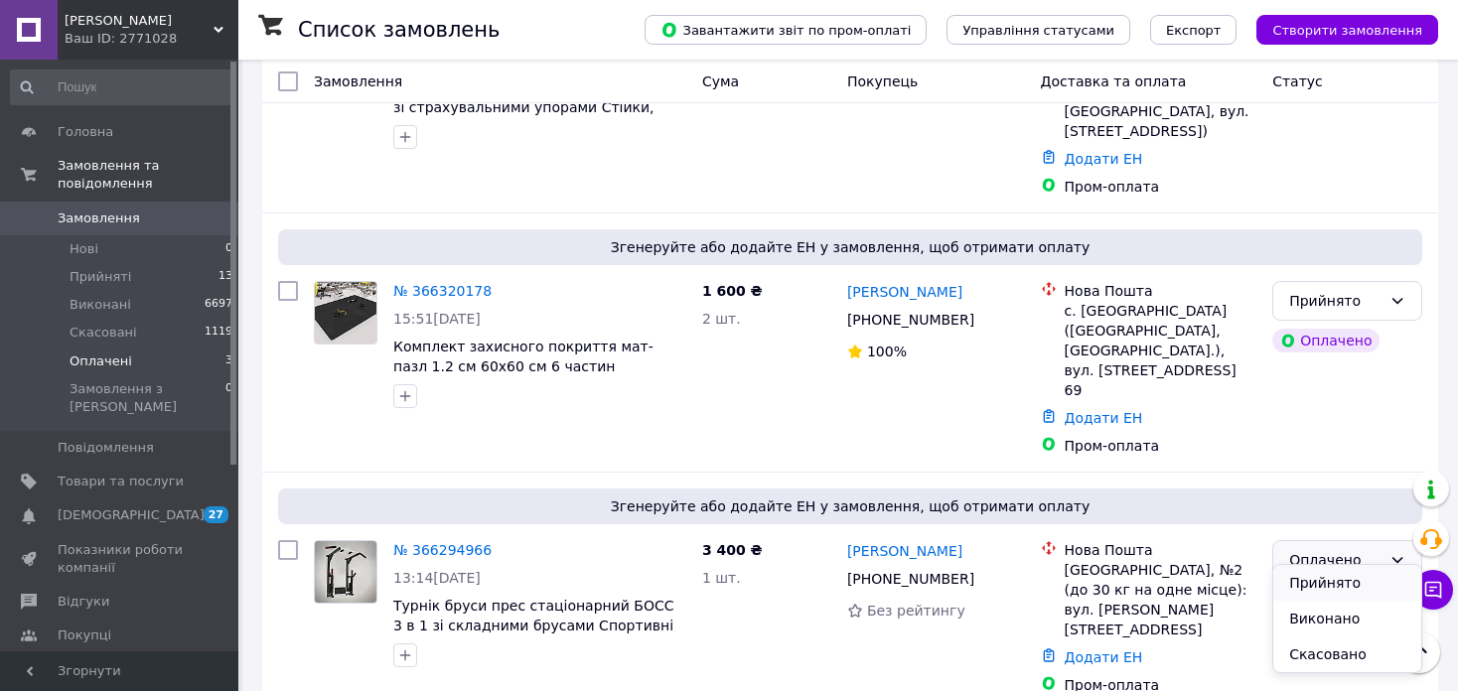
click at [1320, 576] on li "Прийнято" at bounding box center [1347, 583] width 148 height 36
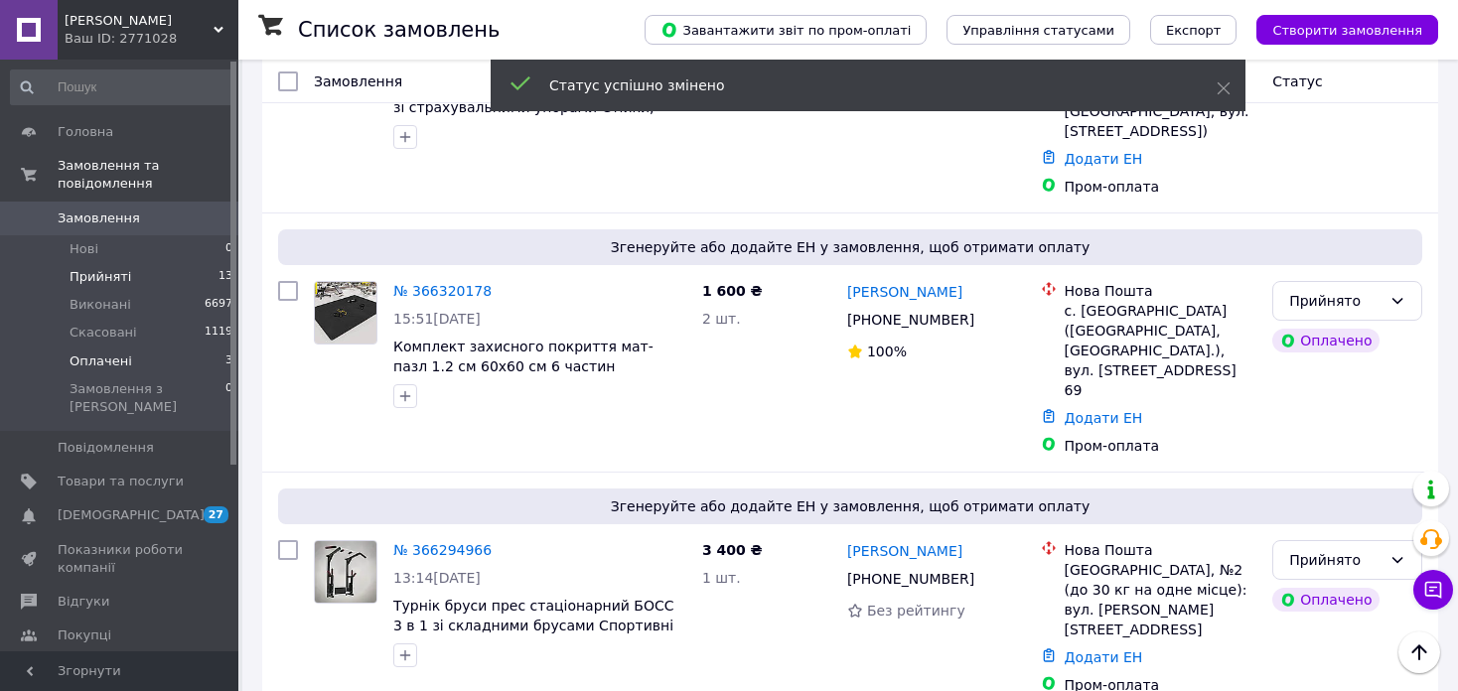
click at [114, 268] on span "Прийняті" at bounding box center [101, 277] width 62 height 18
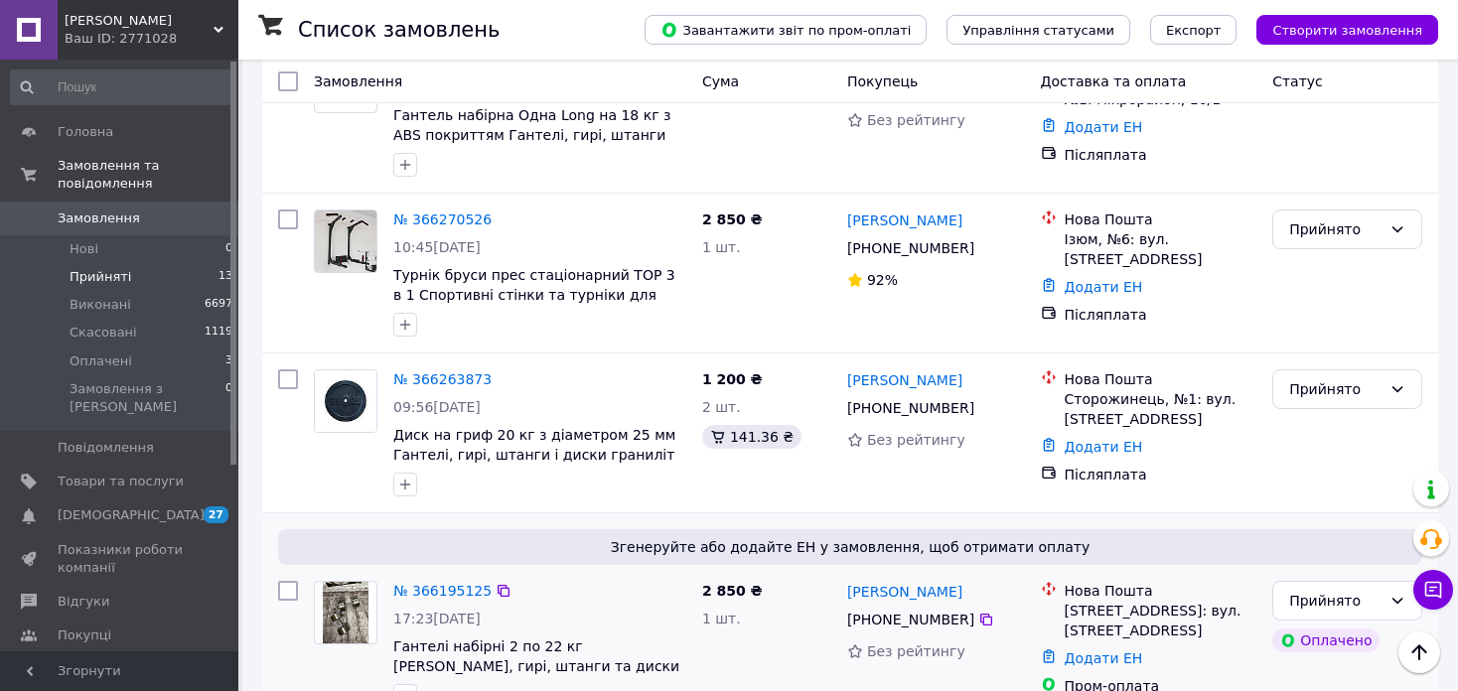
scroll to position [767, 0]
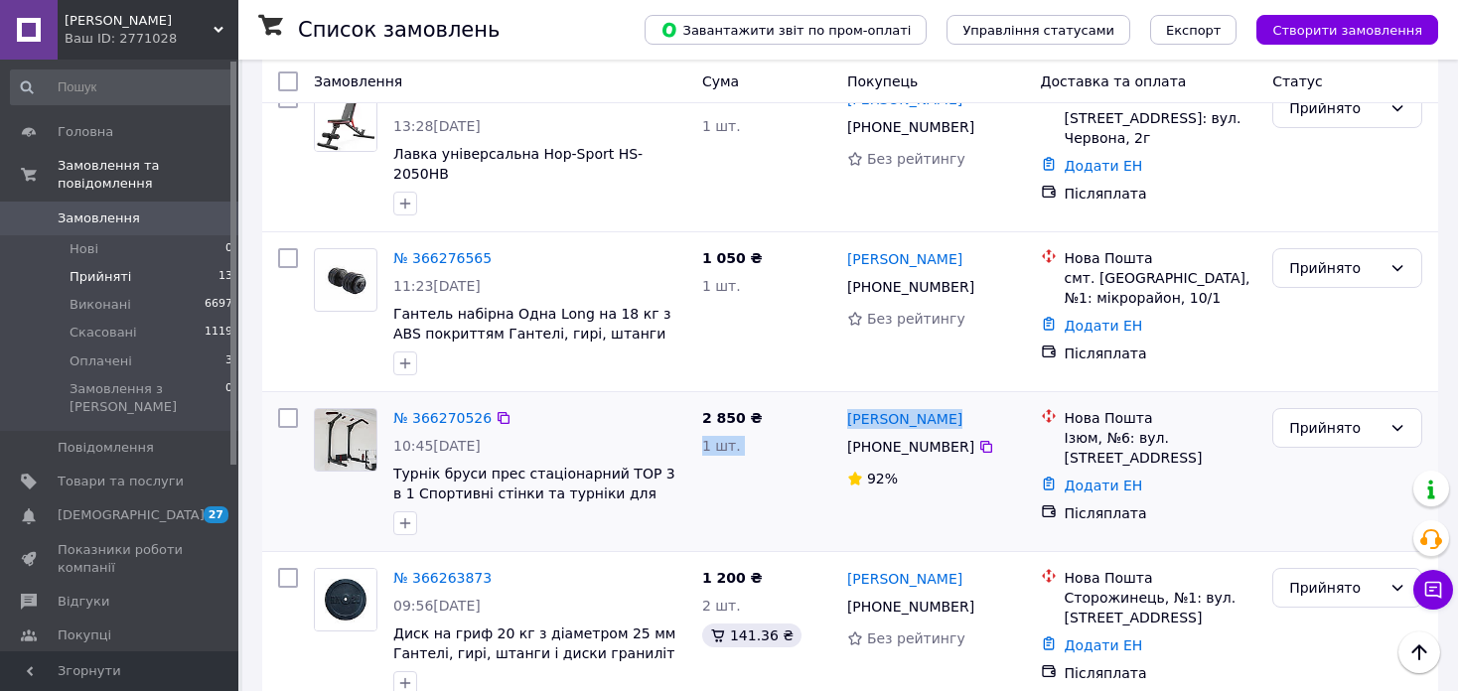
drag, startPoint x: 953, startPoint y: 428, endPoint x: 837, endPoint y: 414, distance: 117.0
click at [837, 414] on div "№ 366270526 10:45, 12.10.2025 Турнік бруси прес стаціонарний ТОР 3 в 1 Спортивн…" at bounding box center [850, 471] width 1160 height 143
click at [818, 445] on div "1 шт." at bounding box center [766, 446] width 129 height 20
drag, startPoint x: 955, startPoint y: 426, endPoint x: 850, endPoint y: 423, distance: 105.3
click at [850, 423] on div "[PERSON_NAME]" at bounding box center [936, 418] width 182 height 25
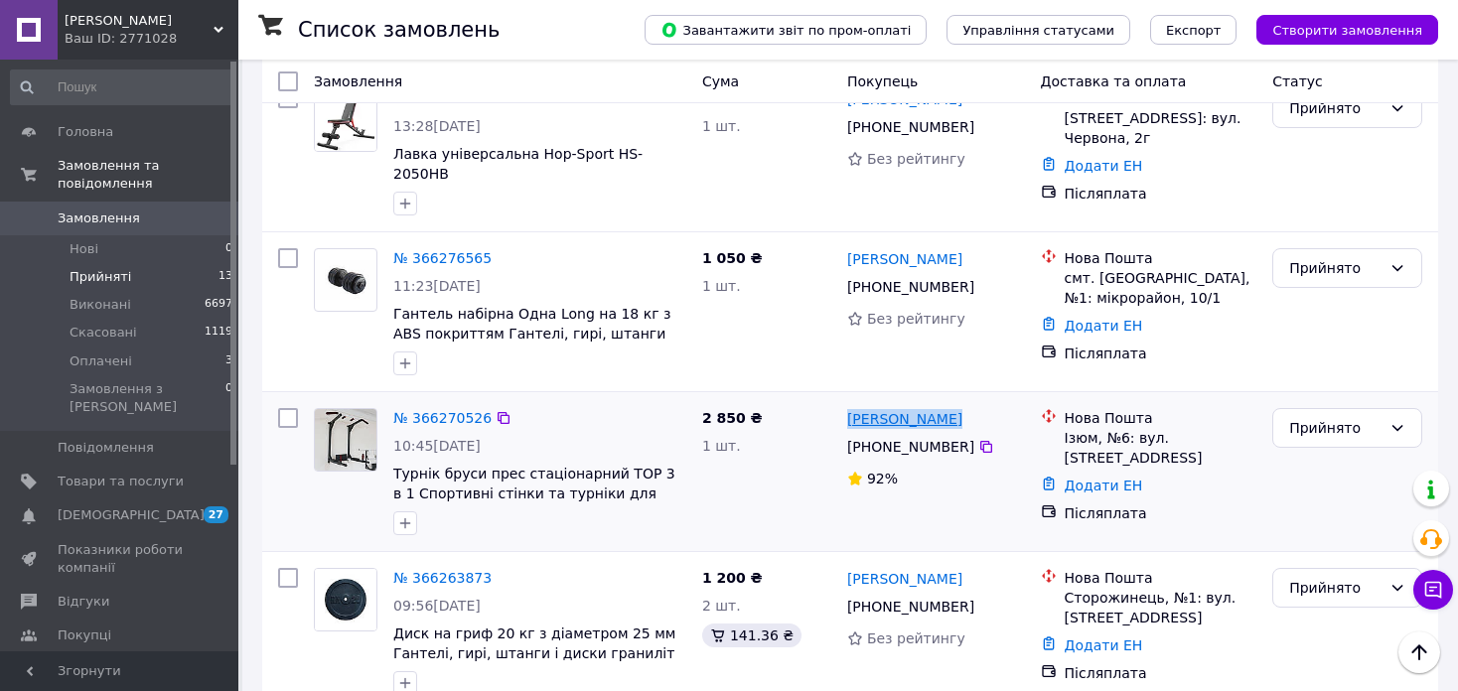
copy link "[PERSON_NAME]"
click at [978, 454] on icon at bounding box center [986, 447] width 16 height 16
drag, startPoint x: 1062, startPoint y: 444, endPoint x: 1116, endPoint y: 468, distance: 59.6
click at [1116, 468] on div "Нова Пошта Ізюм, №6: вул. Лондонська, 1/О" at bounding box center [1161, 438] width 201 height 60
copy div "Ізюм, №6: вул. [STREET_ADDRESS]"
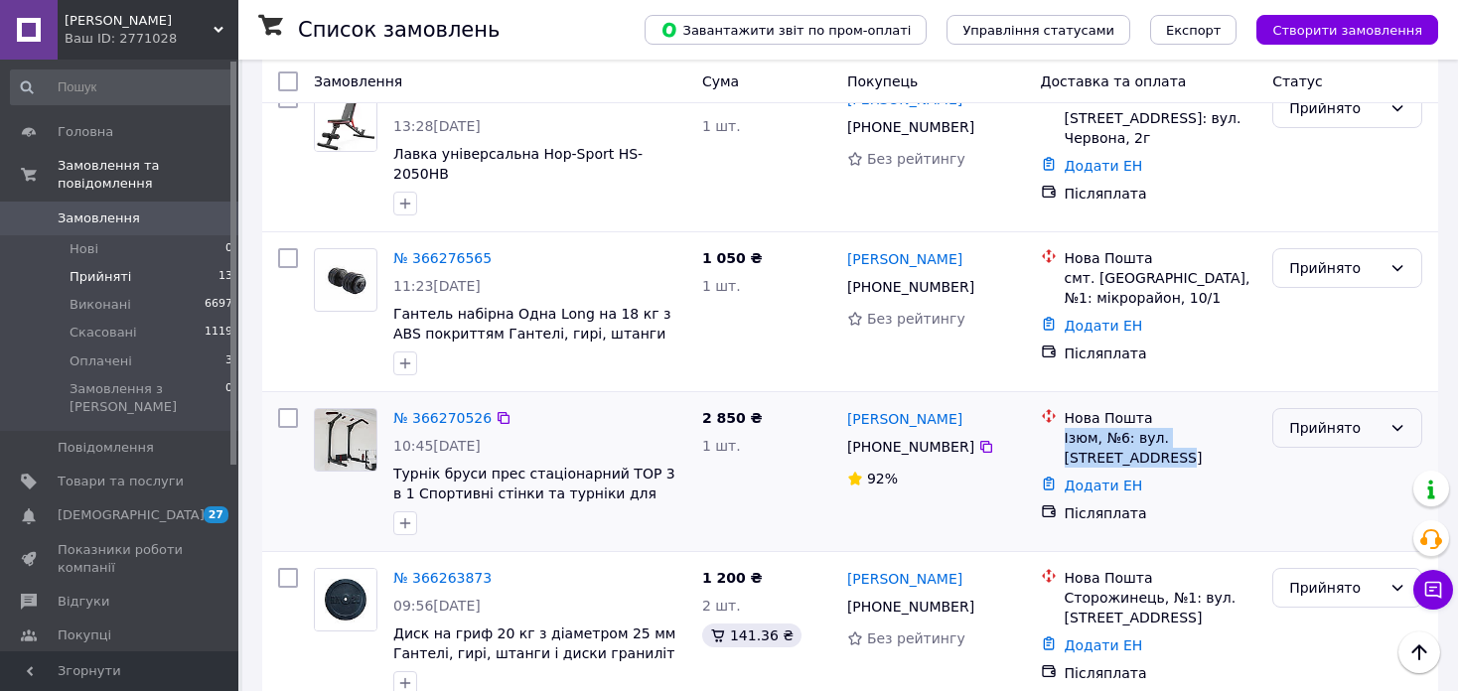
click at [1351, 438] on div "Прийнято" at bounding box center [1335, 428] width 92 height 22
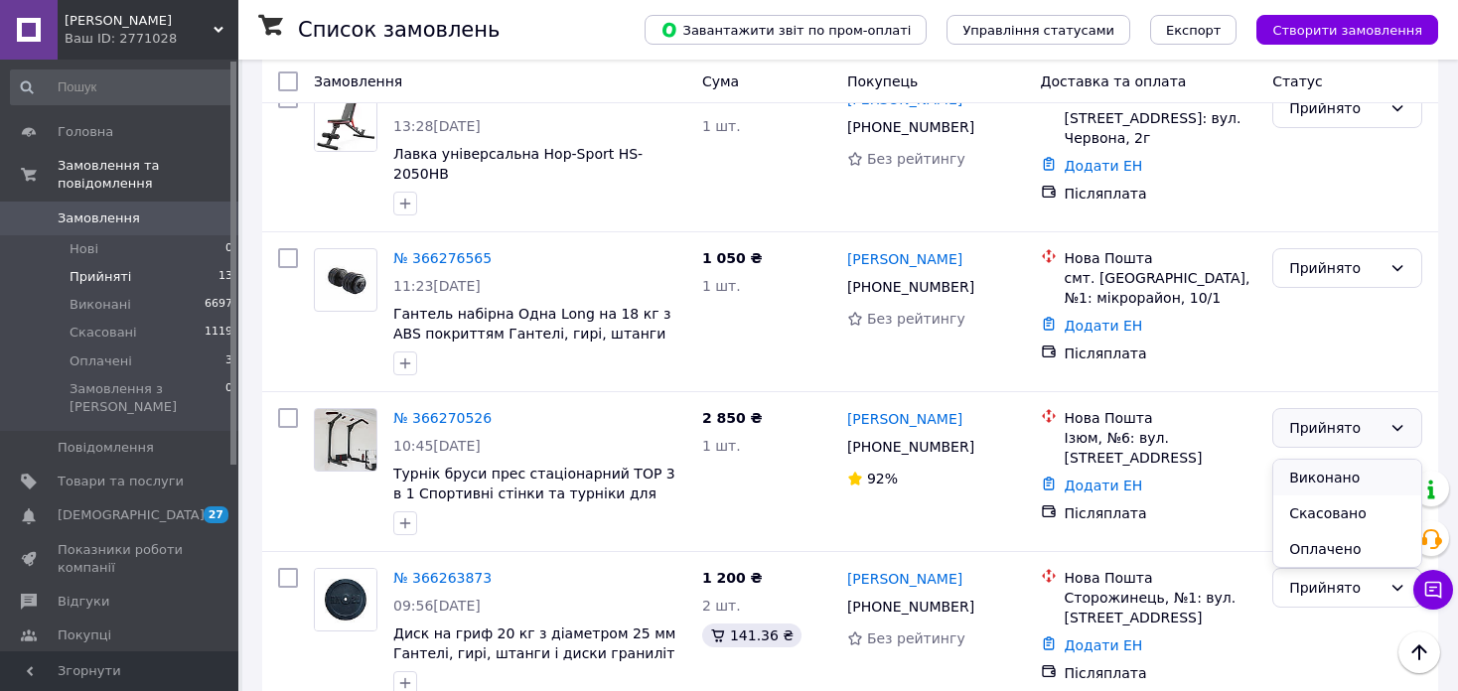
click at [1338, 471] on li "Виконано" at bounding box center [1347, 478] width 148 height 36
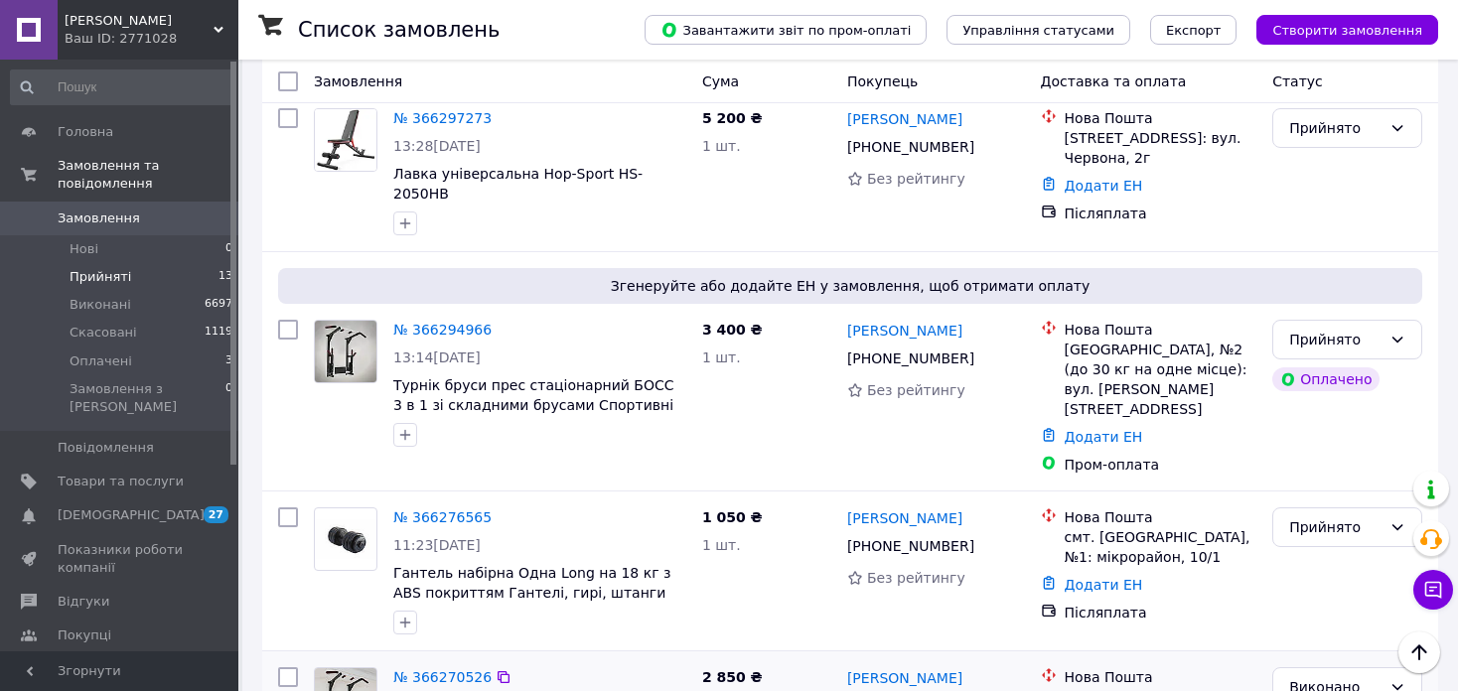
scroll to position [1166, 0]
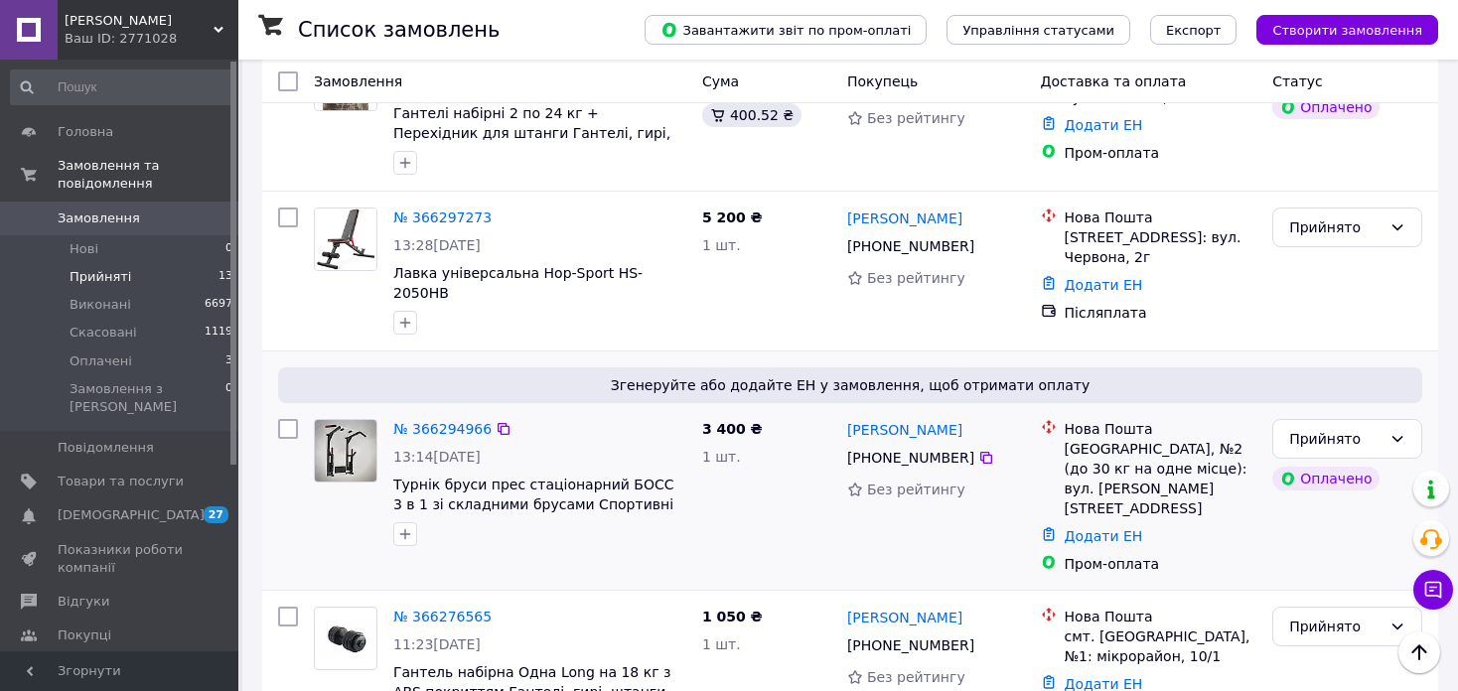
drag, startPoint x: 1000, startPoint y: 424, endPoint x: 854, endPoint y: 406, distance: 147.1
click at [854, 417] on div "[PERSON_NAME]" at bounding box center [936, 429] width 182 height 25
copy link "[PERSON_NAME]"
click at [978, 450] on icon at bounding box center [986, 458] width 16 height 16
drag, startPoint x: 1173, startPoint y: 442, endPoint x: 1060, endPoint y: 441, distance: 113.2
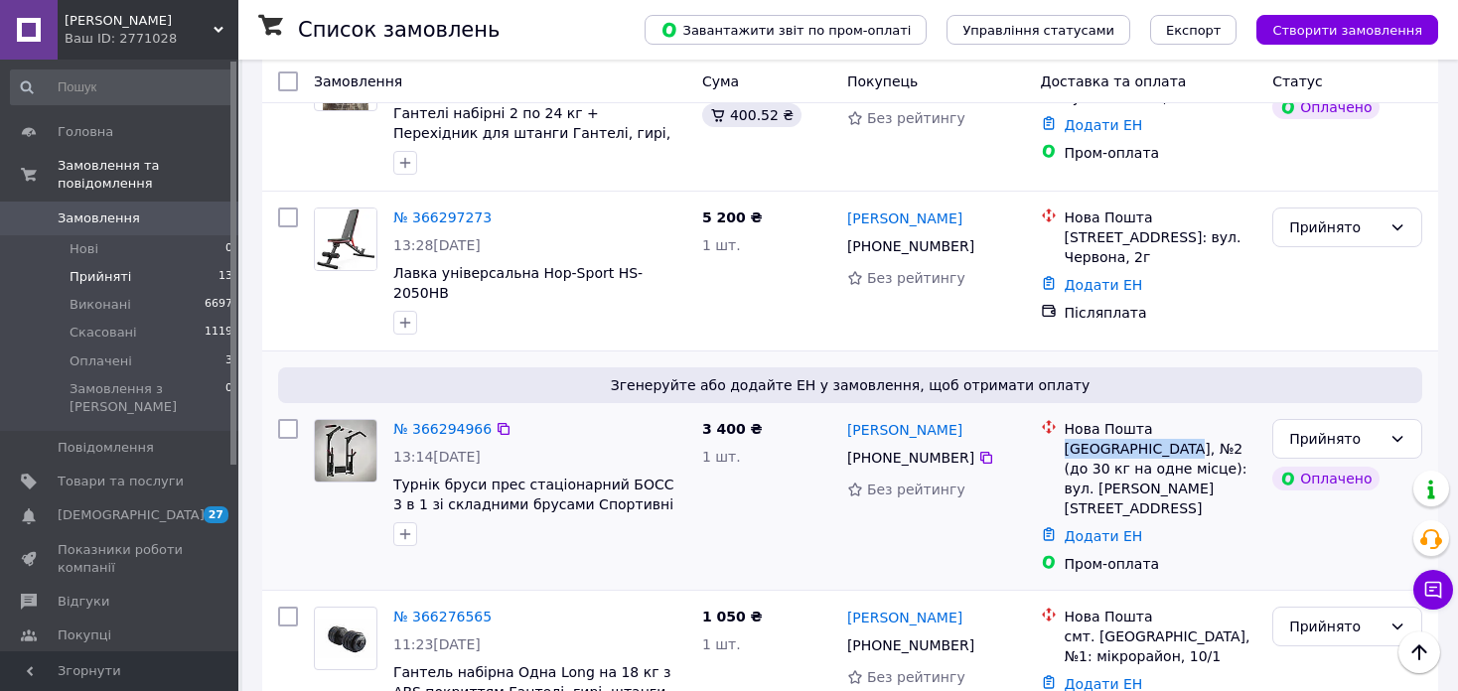
click at [1061, 441] on div "Нова Пошта Івано-Франківськ, №2 (до 30 кг на одне місце): вул. Вовчинецька, 26" at bounding box center [1161, 468] width 201 height 99
copy div "Івано-Франківськ"
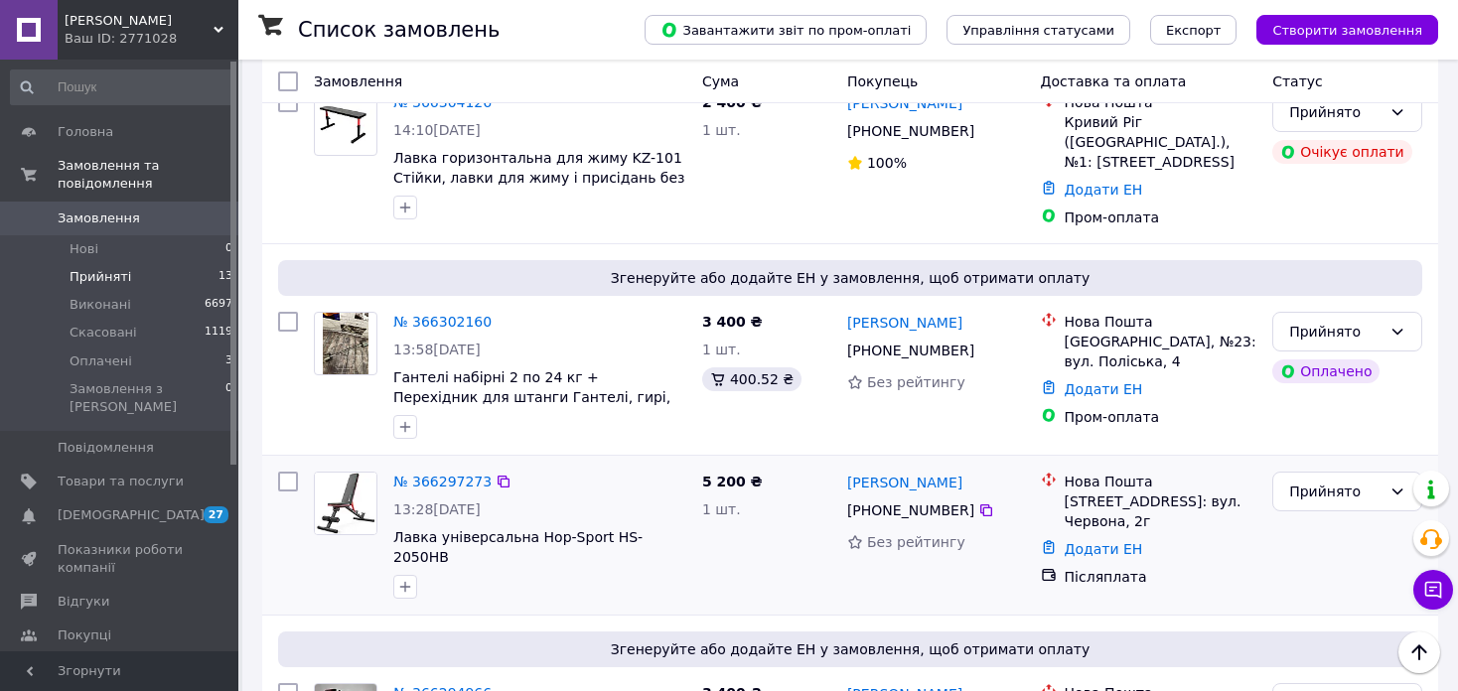
scroll to position [868, 0]
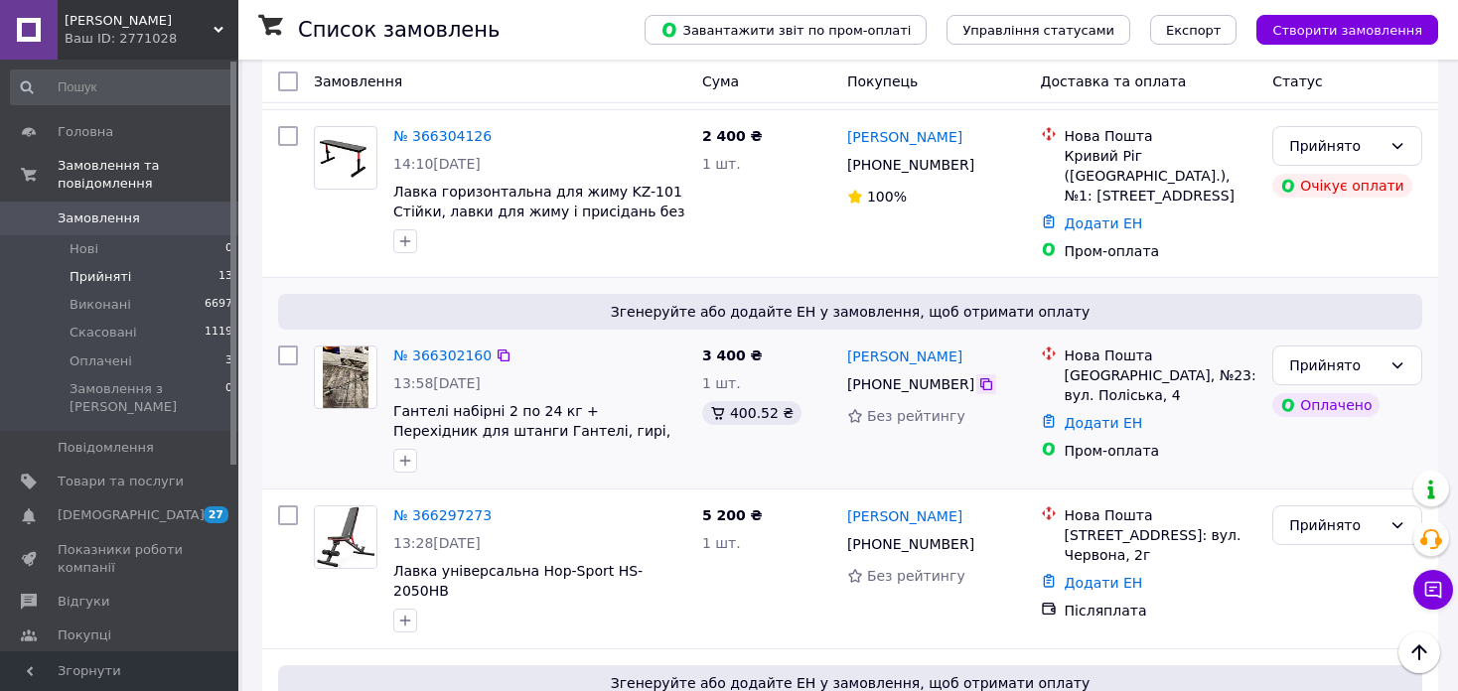
click at [978, 386] on icon at bounding box center [986, 384] width 16 height 16
drag, startPoint x: 996, startPoint y: 360, endPoint x: 851, endPoint y: 358, distance: 145.0
click at [851, 358] on div "[PERSON_NAME]" at bounding box center [936, 356] width 182 height 25
copy link "[PERSON_NAME]"
drag, startPoint x: 1127, startPoint y: 375, endPoint x: 1064, endPoint y: 377, distance: 63.6
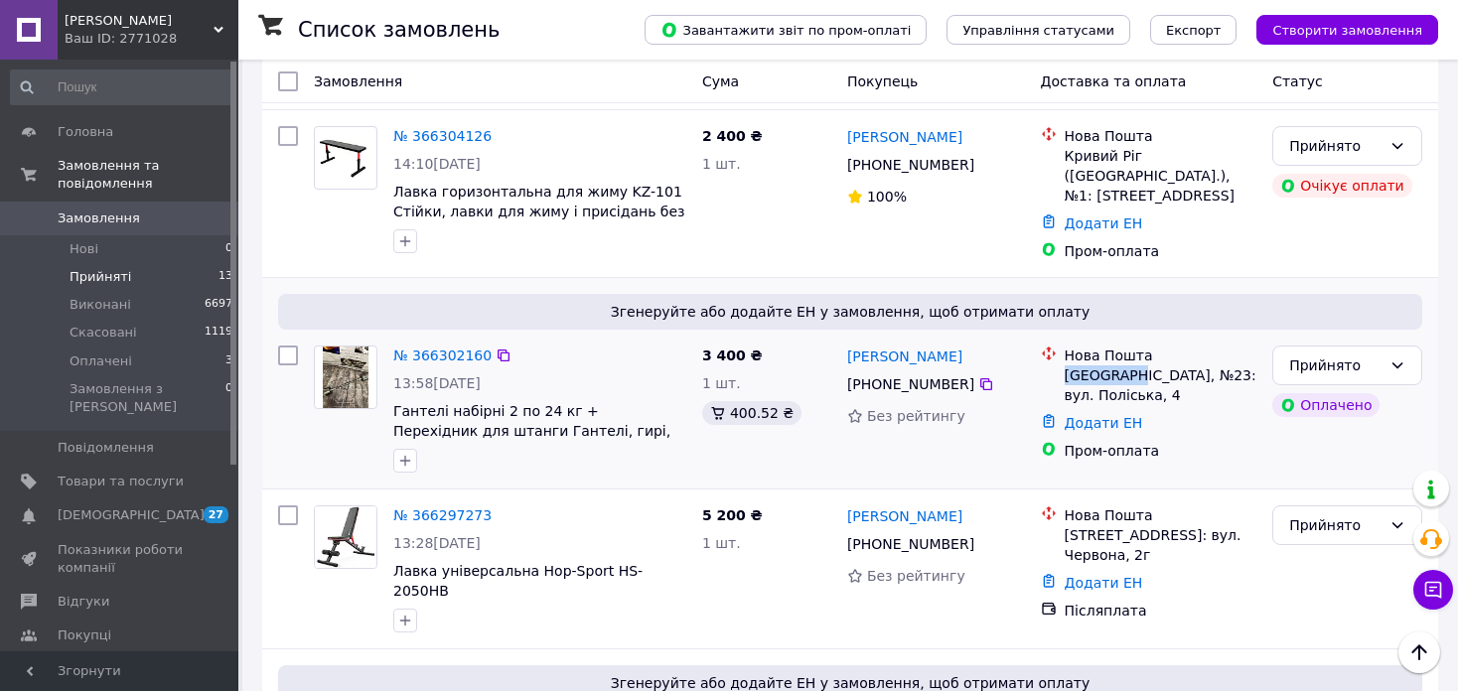
click at [1065, 377] on div "[GEOGRAPHIC_DATA], №23: вул. Поліська, 4" at bounding box center [1161, 385] width 193 height 40
copy div "Тернопіль"
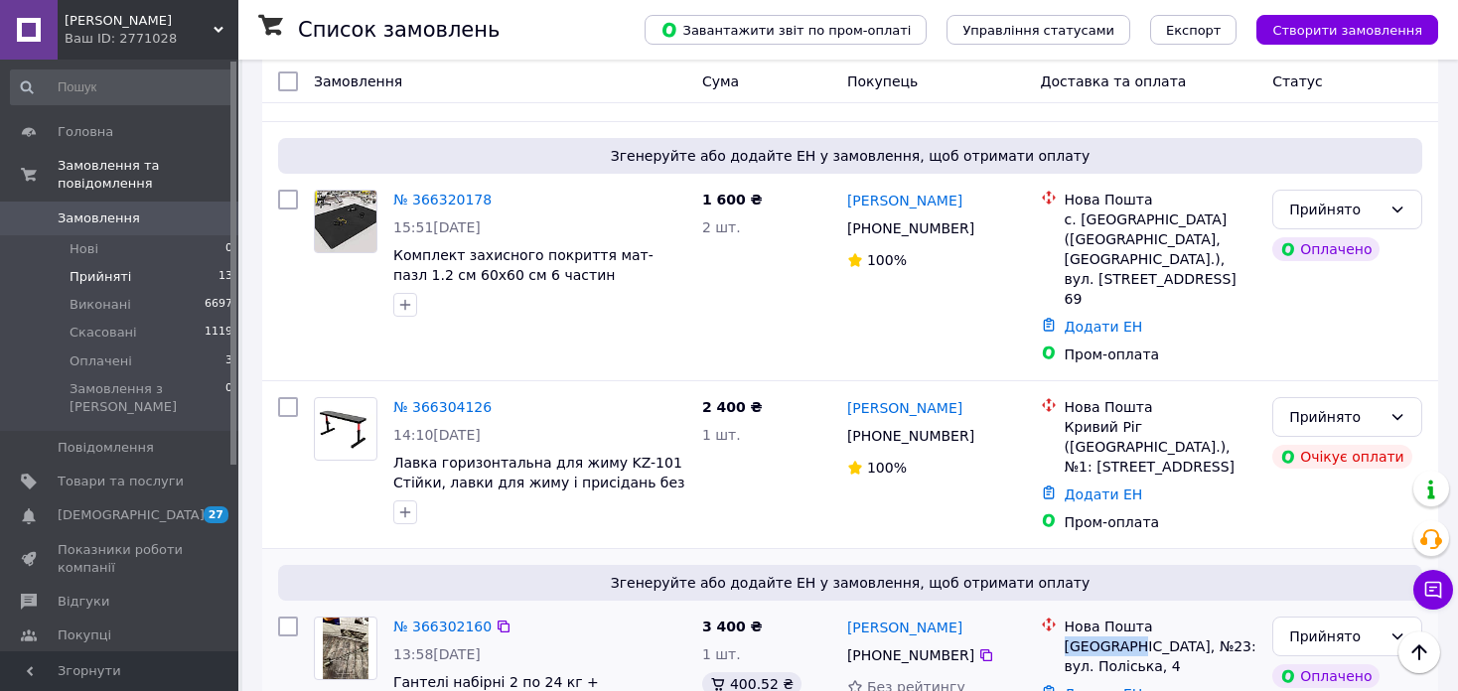
scroll to position [570, 0]
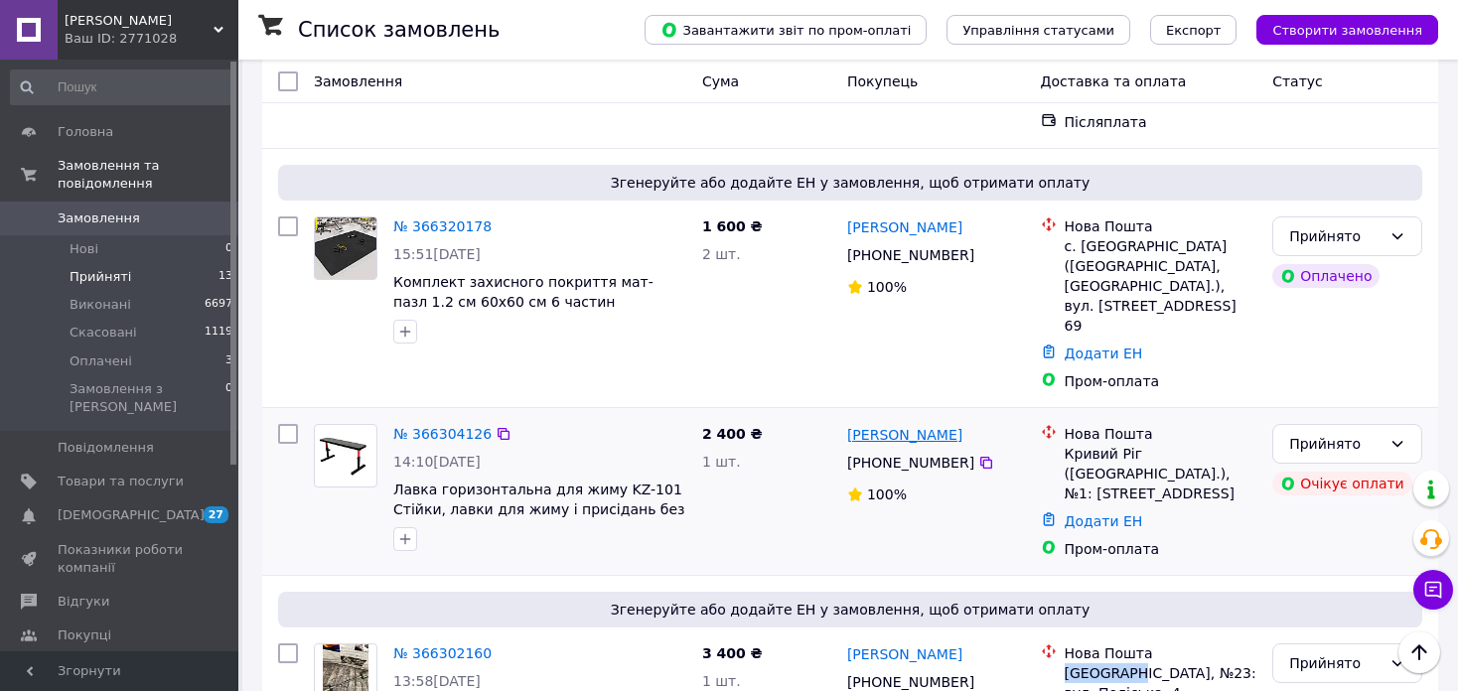
drag, startPoint x: 969, startPoint y: 392, endPoint x: 848, endPoint y: 400, distance: 121.4
click at [848, 422] on div "[PERSON_NAME]" at bounding box center [936, 434] width 182 height 25
copy link "[PERSON_NAME]"
click at [978, 455] on icon at bounding box center [986, 463] width 16 height 16
drag, startPoint x: 1111, startPoint y: 414, endPoint x: 1064, endPoint y: 413, distance: 47.7
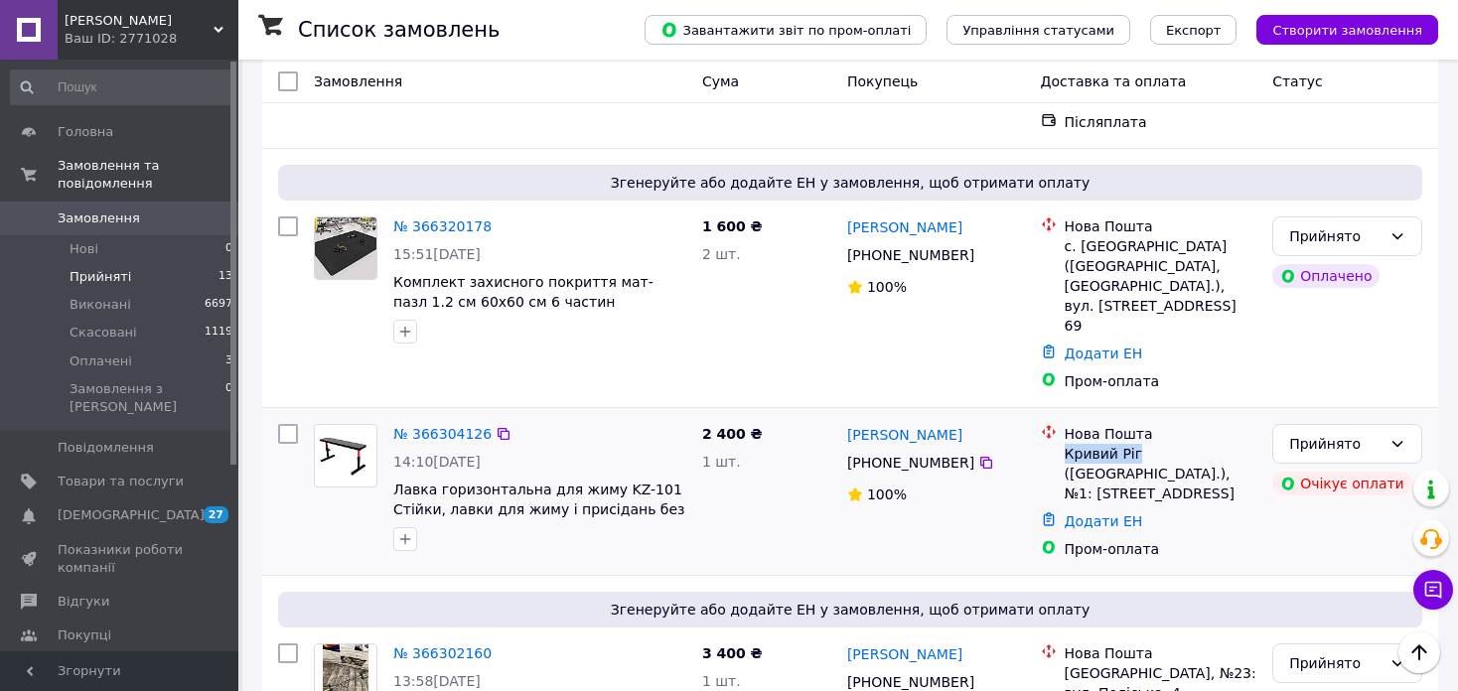
click at [1065, 444] on div "Кривий Ріг ([GEOGRAPHIC_DATA].), №1: [STREET_ADDRESS]" at bounding box center [1161, 474] width 193 height 60
copy div "Кривий Ріг"
click at [1294, 433] on div "Прийнято" at bounding box center [1335, 444] width 92 height 22
click at [1314, 450] on li "Виконано" at bounding box center [1347, 446] width 148 height 36
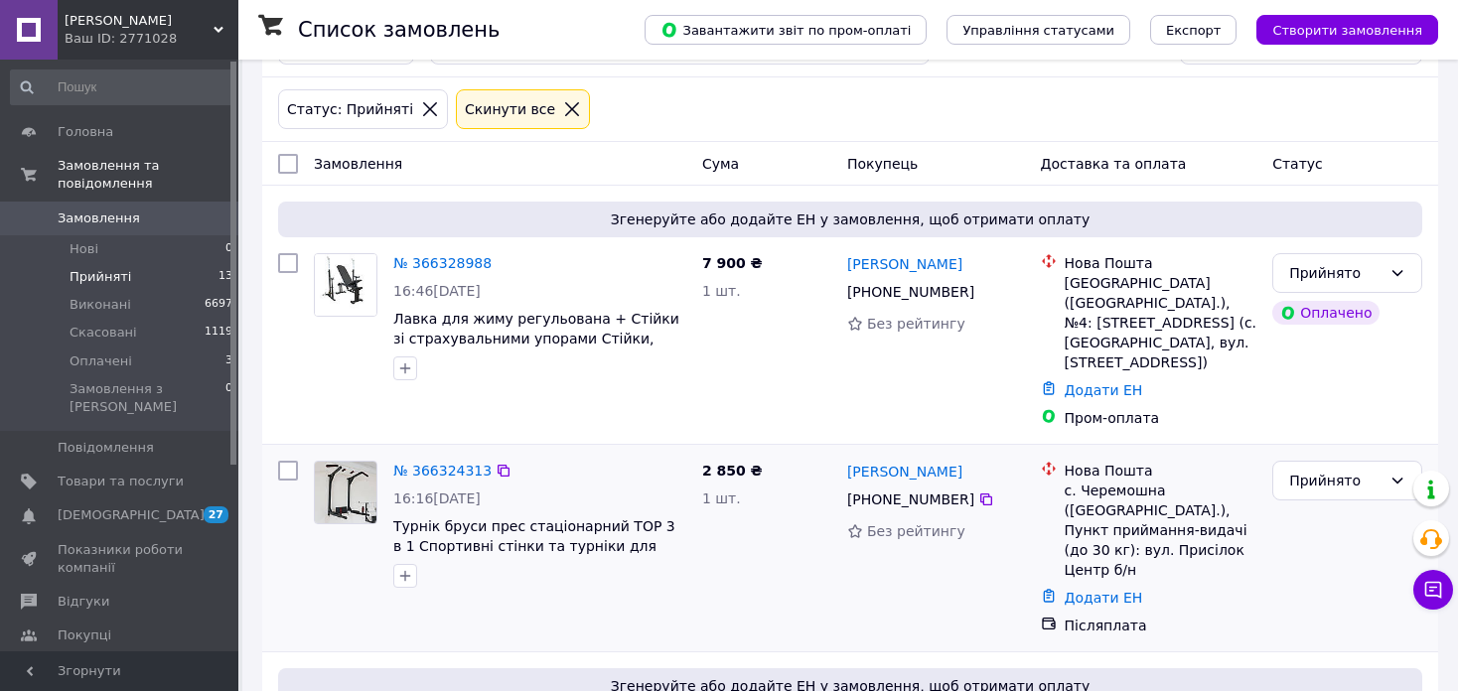
scroll to position [99, 0]
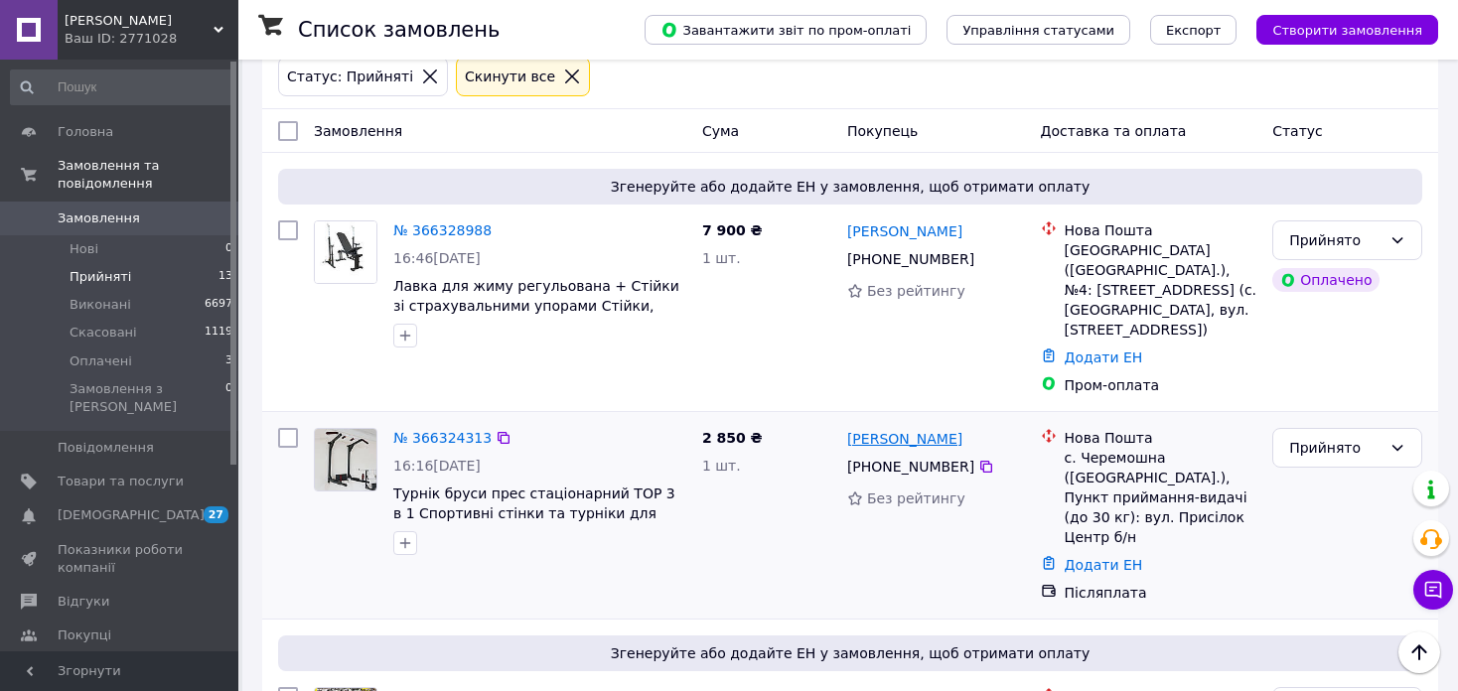
drag, startPoint x: 992, startPoint y: 422, endPoint x: 847, endPoint y: 410, distance: 145.5
click at [847, 426] on div "[PERSON_NAME]" at bounding box center [936, 438] width 182 height 25
copy link "[PERSON_NAME]"
click at [978, 459] on icon at bounding box center [986, 467] width 16 height 16
drag, startPoint x: 1065, startPoint y: 438, endPoint x: 1218, endPoint y: 501, distance: 166.5
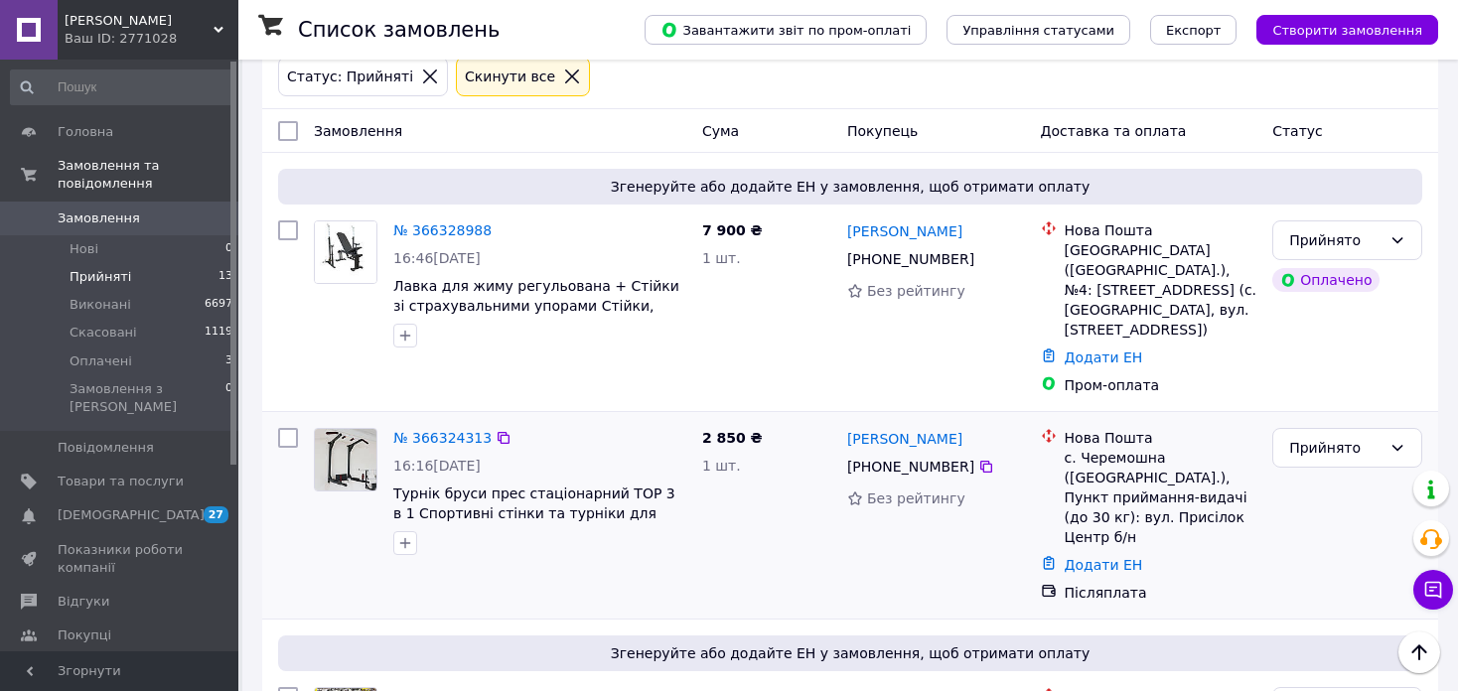
click at [1218, 501] on div "с. Черемошна ([GEOGRAPHIC_DATA].), Пункт приймання-видачі (до 30 кг): вул. Прис…" at bounding box center [1161, 497] width 193 height 99
copy div "с. Черемошна ([GEOGRAPHIC_DATA].), Пункт приймання-видачі (до 30 кг): вул. Прис…"
drag, startPoint x: 941, startPoint y: 234, endPoint x: 808, endPoint y: 211, distance: 135.2
click at [843, 223] on div "Тарас Фірман +380 97 800 40 79 Без рейтингу" at bounding box center [936, 308] width 194 height 191
click at [980, 263] on icon at bounding box center [986, 259] width 12 height 12
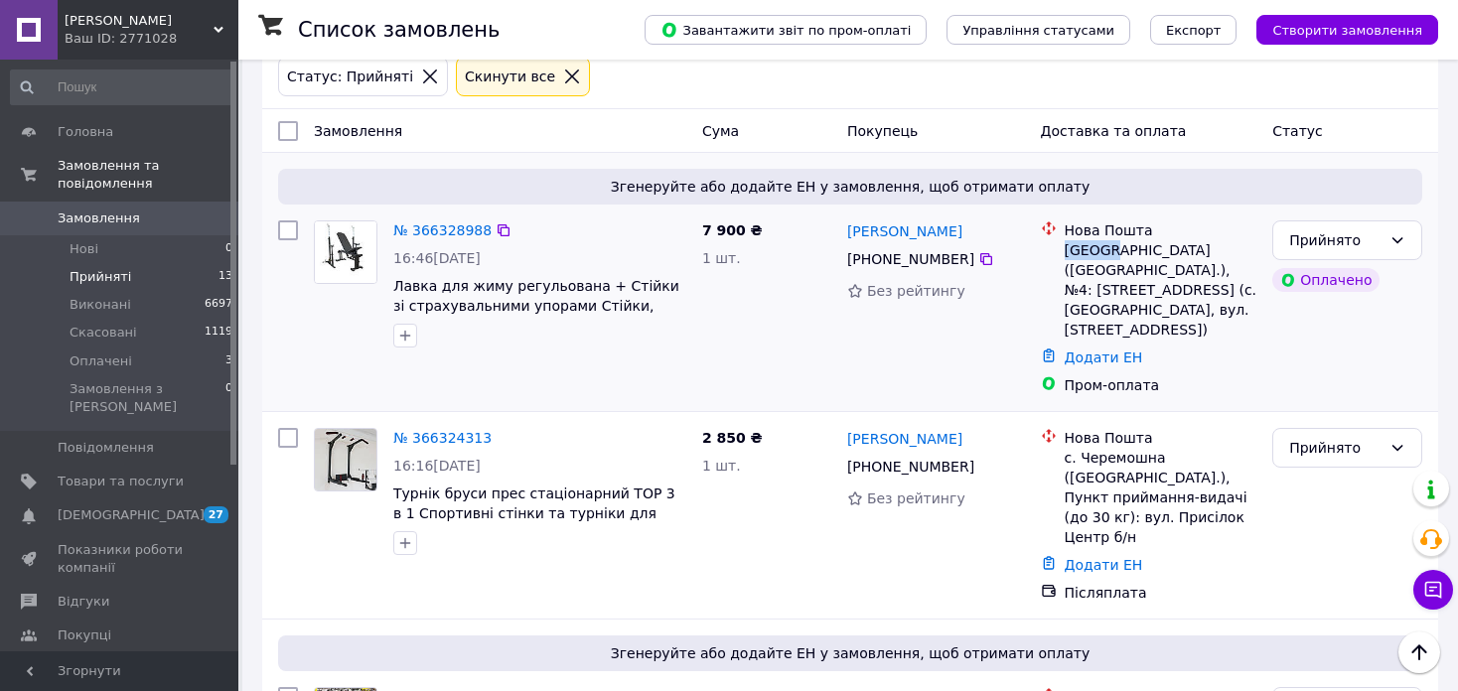
drag, startPoint x: 1064, startPoint y: 250, endPoint x: 1103, endPoint y: 250, distance: 39.7
click at [1103, 250] on div "[GEOGRAPHIC_DATA] ([GEOGRAPHIC_DATA].), №4: [STREET_ADDRESS] (с.[GEOGRAPHIC_DAT…" at bounding box center [1161, 289] width 193 height 99
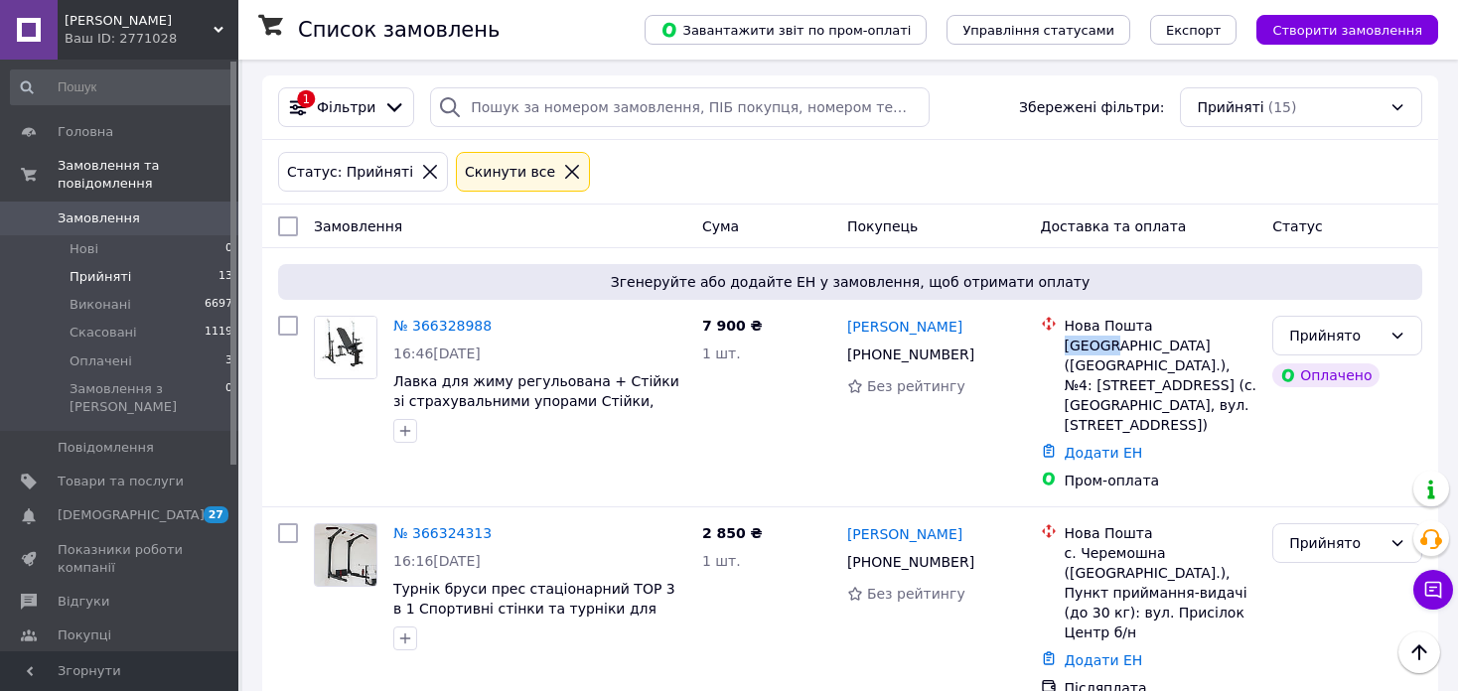
scroll to position [0, 0]
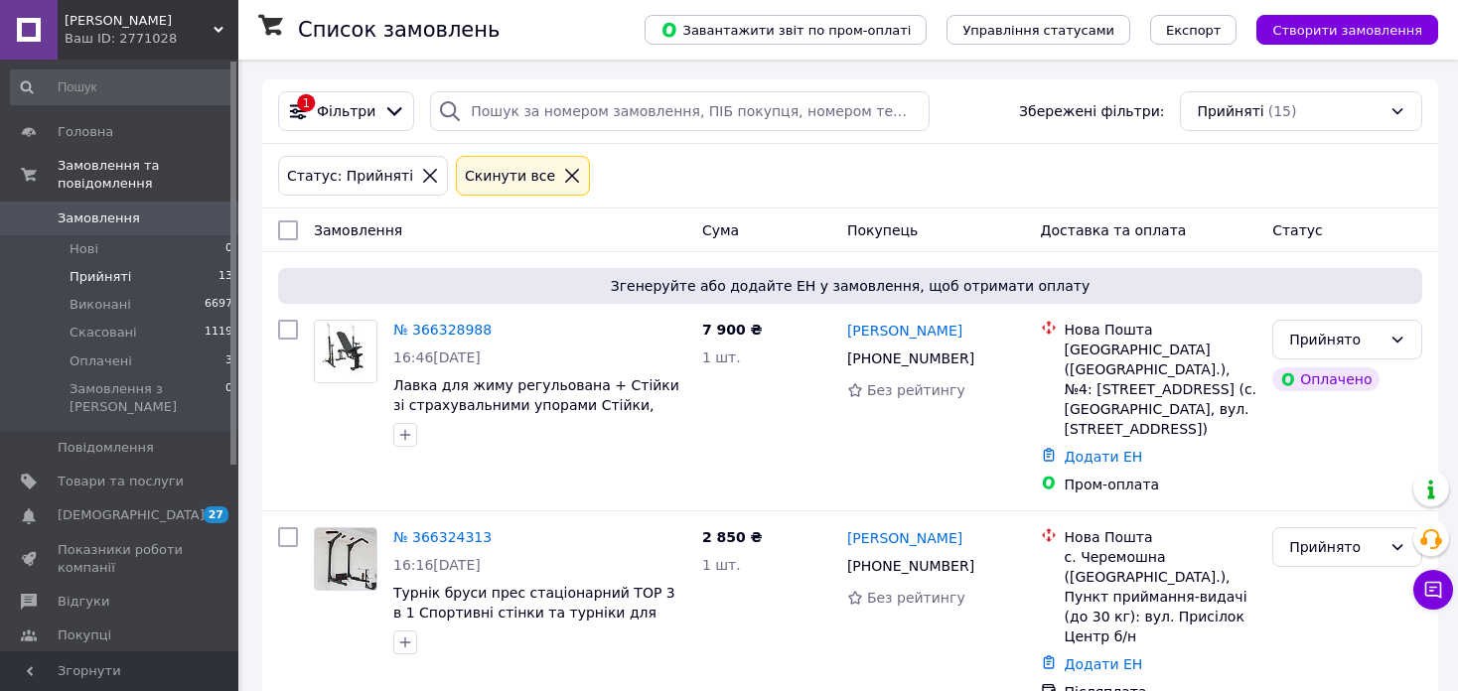
click at [114, 268] on span "Прийняті" at bounding box center [101, 277] width 62 height 18
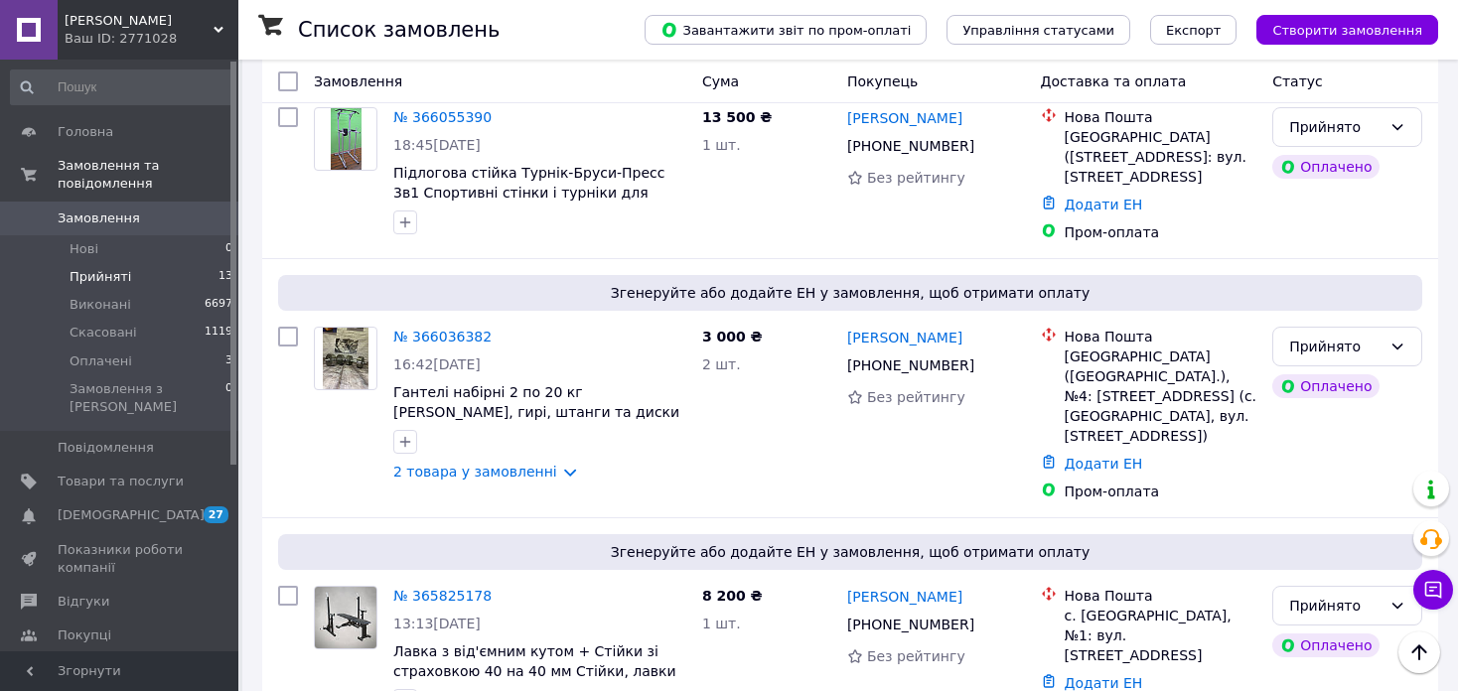
scroll to position [2687, 0]
